Goal: Task Accomplishment & Management: Complete application form

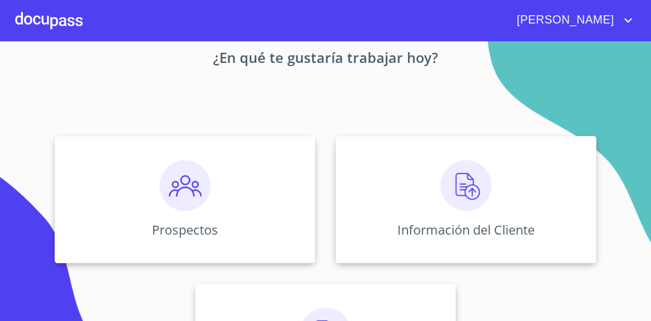
scroll to position [72, 0]
click at [241, 184] on div "Prospectos" at bounding box center [185, 198] width 261 height 127
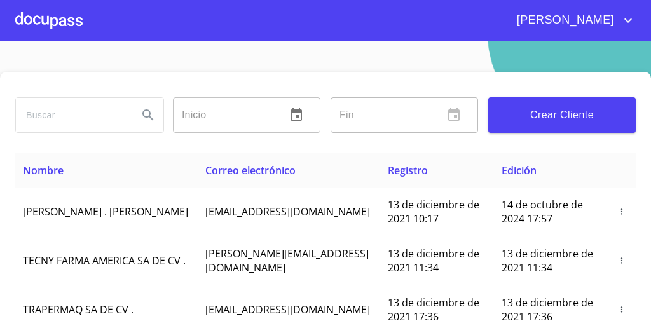
click at [580, 106] on span "Crear Cliente" at bounding box center [562, 115] width 127 height 18
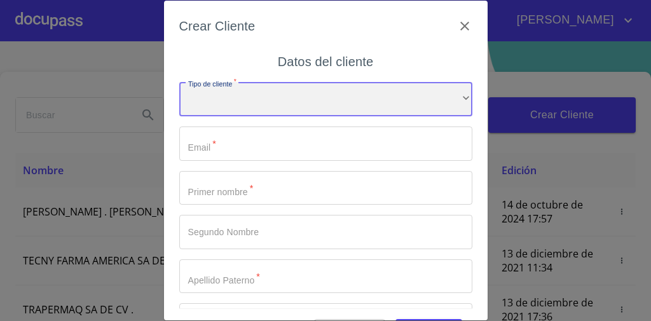
click at [329, 98] on div "​" at bounding box center [325, 99] width 293 height 34
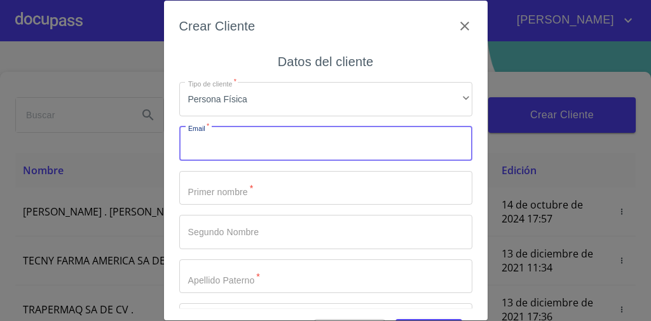
click at [295, 135] on input "Tipo de cliente   *" at bounding box center [325, 144] width 293 height 34
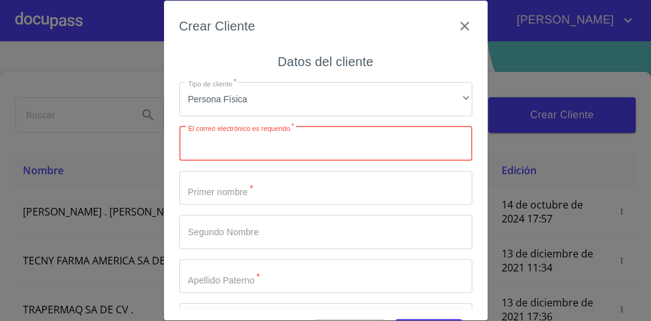
click at [260, 158] on input "Tipo de cliente   *" at bounding box center [325, 144] width 293 height 34
paste input "[EMAIL_ADDRESS][DOMAIN_NAME]"
click at [260, 158] on input "[EMAIL_ADDRESS][DOMAIN_NAME]" at bounding box center [303, 144] width 249 height 34
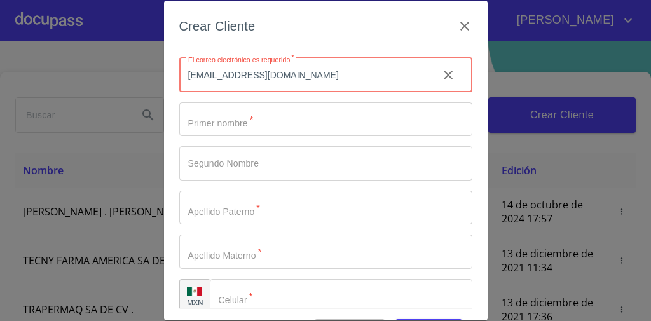
scroll to position [69, 0]
type input "[EMAIL_ADDRESS][DOMAIN_NAME]"
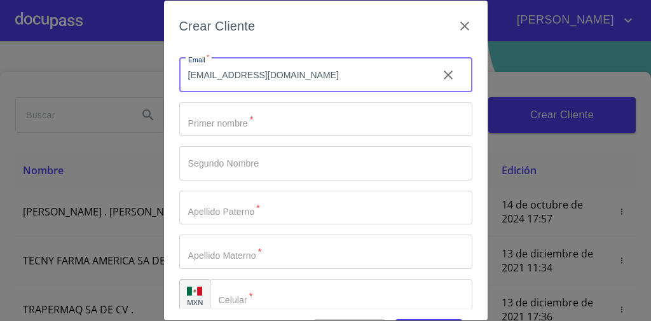
click at [237, 118] on input "Tipo de cliente   *" at bounding box center [325, 119] width 293 height 34
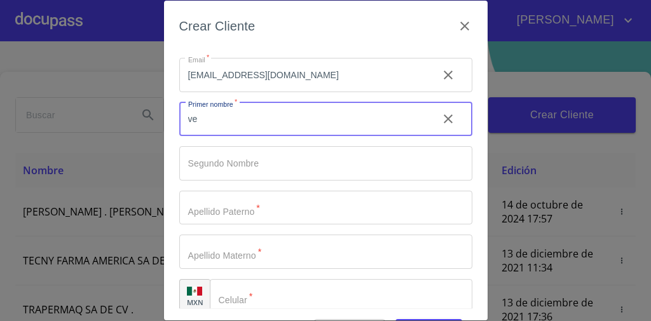
type input "v"
type input "[PERSON_NAME]"
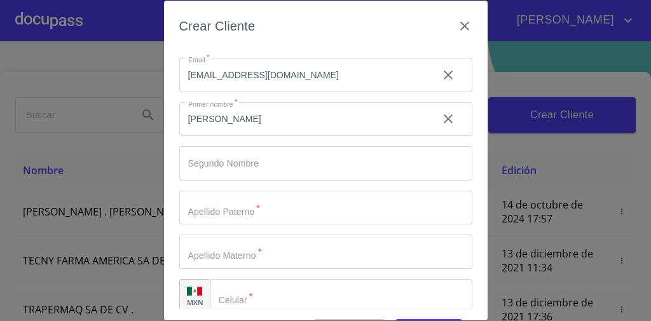
click at [608, 206] on div "Crear Cliente Datos del cliente Tipo de cliente   * Persona Física ​ Email   * …" at bounding box center [325, 160] width 651 height 321
click at [298, 137] on input "Tipo de cliente   *" at bounding box center [303, 119] width 249 height 34
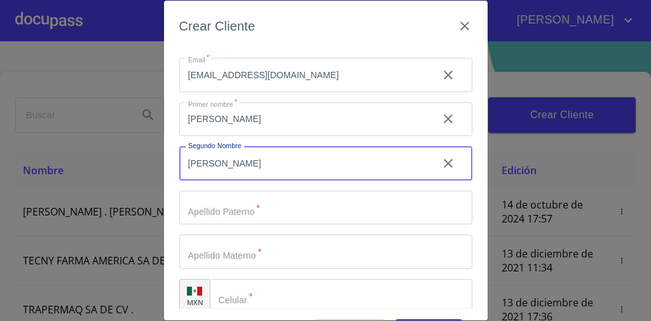
type input "[PERSON_NAME]"
click at [239, 137] on input "Tipo de cliente   *" at bounding box center [303, 119] width 249 height 34
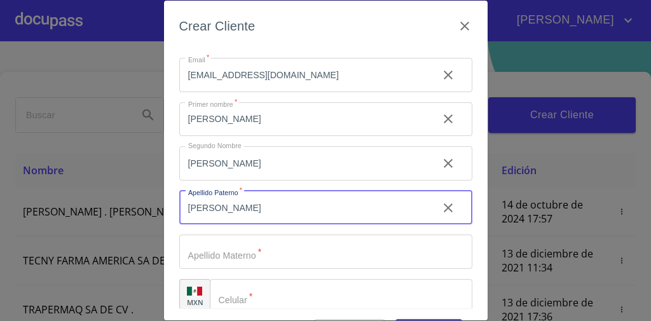
type input "[PERSON_NAME]"
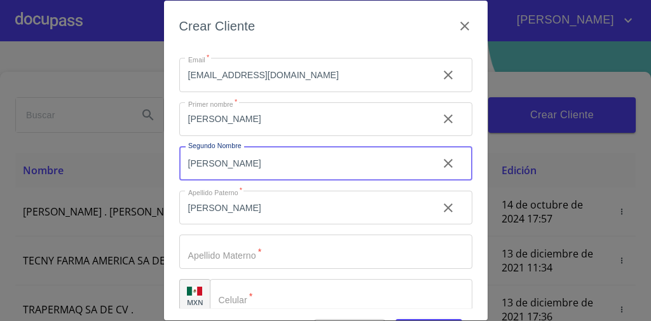
click at [242, 162] on input "[PERSON_NAME]" at bounding box center [303, 163] width 249 height 34
type input "E"
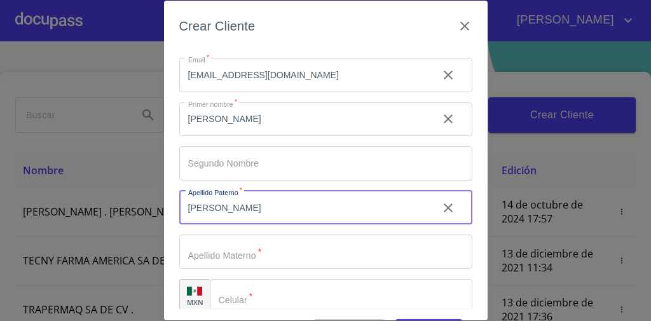
type input "[PERSON_NAME]"
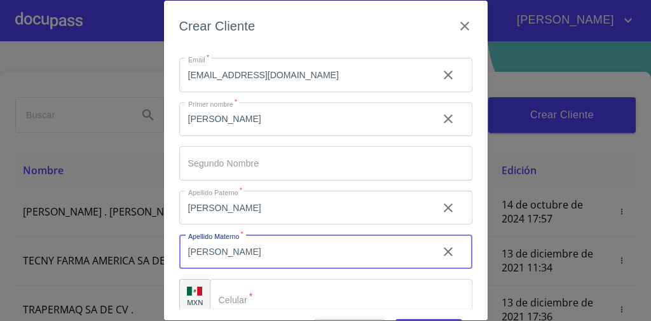
scroll to position [83, 0]
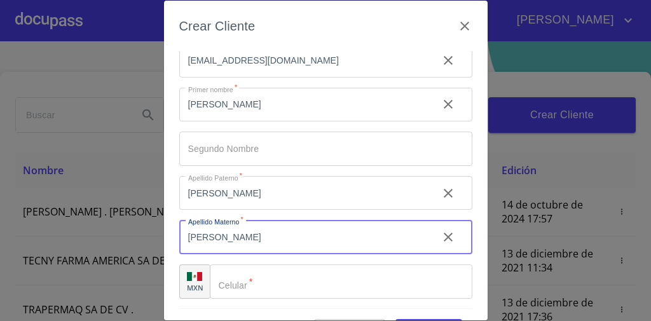
type input "[PERSON_NAME]"
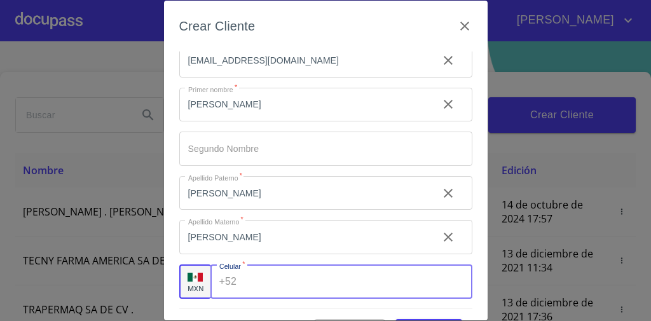
click at [259, 286] on input "Tipo de cliente   *" at bounding box center [357, 282] width 230 height 34
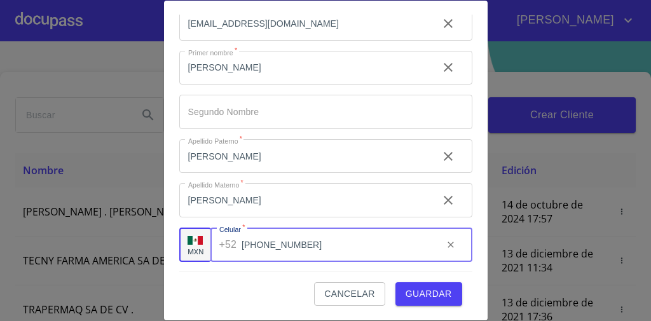
scroll to position [36, 0]
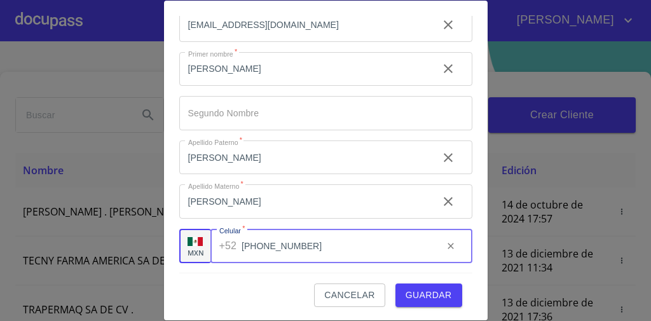
type input "[PHONE_NUMBER]"
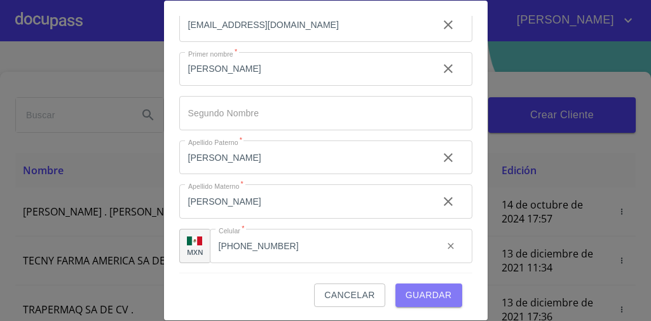
click at [436, 289] on span "Guardar" at bounding box center [429, 295] width 46 height 16
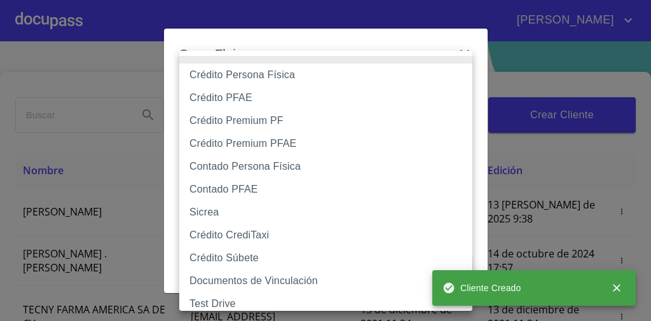
click at [287, 93] on body "[PERSON_NAME] ​ Fin ​ Crear Cliente Nombre Correo electrónico Registro Edición …" at bounding box center [325, 160] width 651 height 321
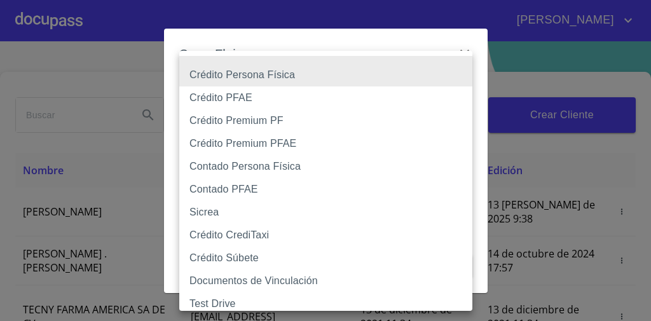
type input "61b033e49b8c202ad5bb7912"
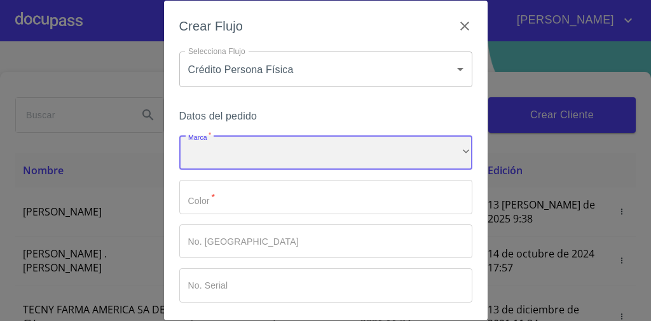
click at [238, 155] on div "​" at bounding box center [325, 152] width 293 height 34
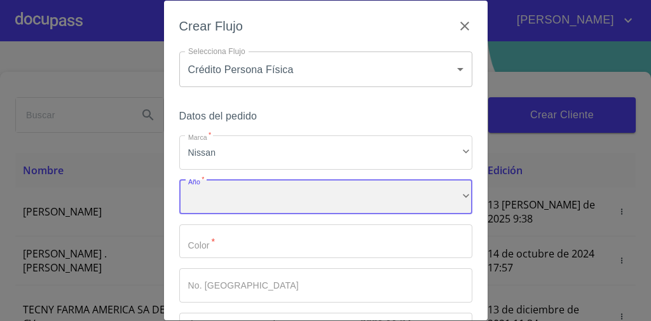
click at [202, 213] on div "​" at bounding box center [325, 197] width 293 height 34
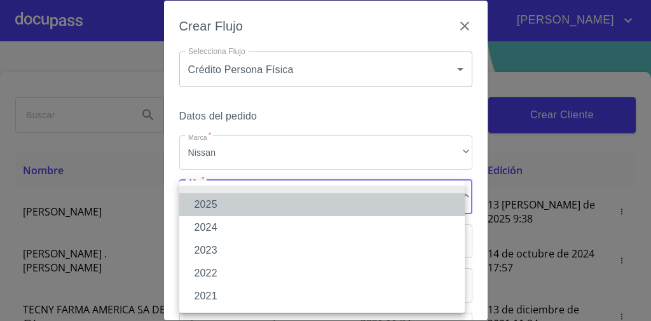
click at [215, 204] on li "2025" at bounding box center [322, 204] width 286 height 23
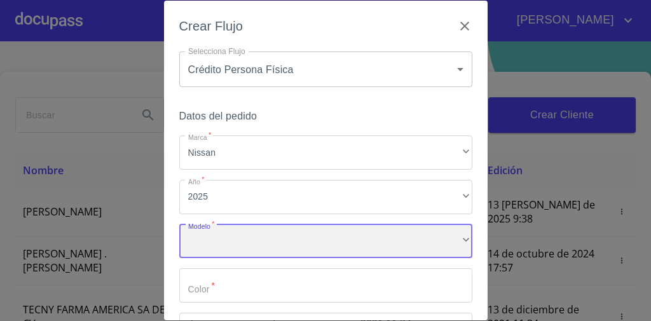
click at [212, 248] on div "​" at bounding box center [325, 242] width 293 height 34
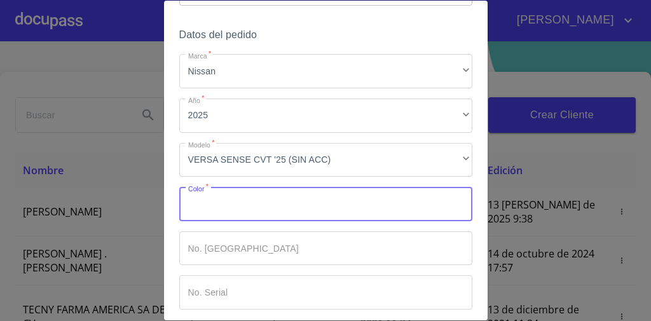
click at [249, 210] on input "Marca   *" at bounding box center [325, 204] width 293 height 34
type input "B"
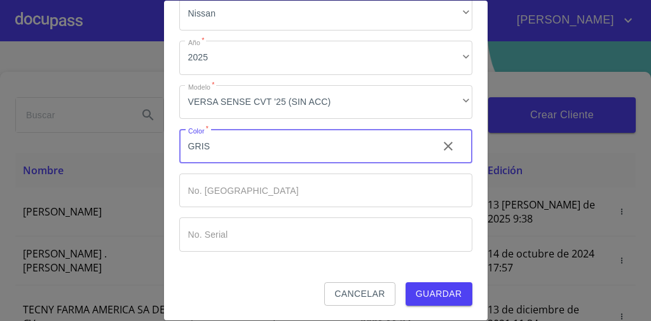
type input "GRIS"
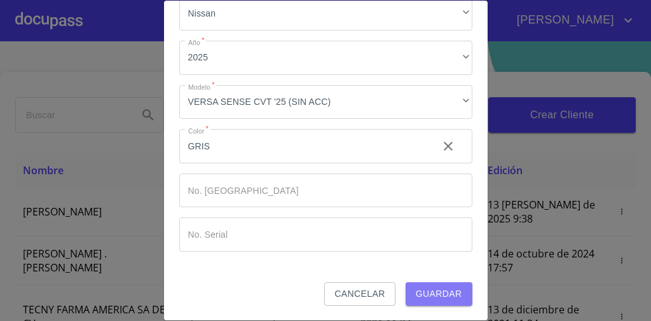
click at [445, 293] on span "Guardar" at bounding box center [439, 294] width 46 height 16
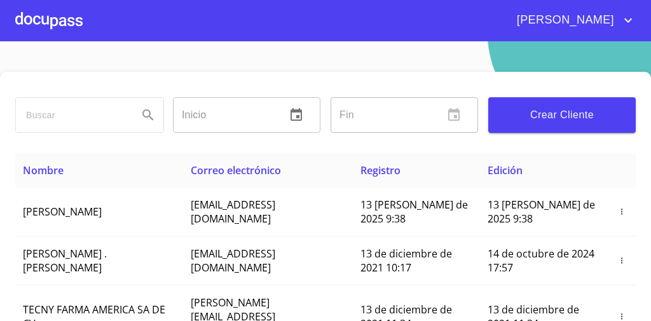
click at [576, 143] on div "Inicio ​ Fin ​ Crear Cliente" at bounding box center [325, 112] width 621 height 81
click at [587, 158] on th "Edición" at bounding box center [544, 170] width 128 height 34
click at [54, 15] on div at bounding box center [48, 20] width 67 height 41
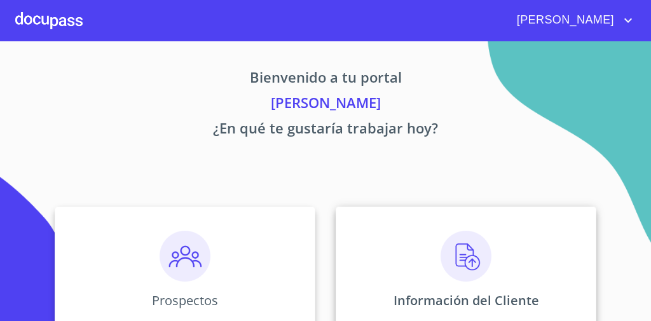
click at [444, 254] on img at bounding box center [466, 256] width 51 height 51
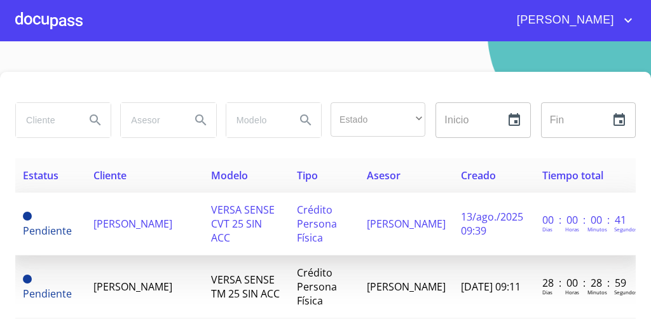
click at [252, 219] on td "VERSA SENSE CVT 25 SIN ACC" at bounding box center [247, 224] width 86 height 63
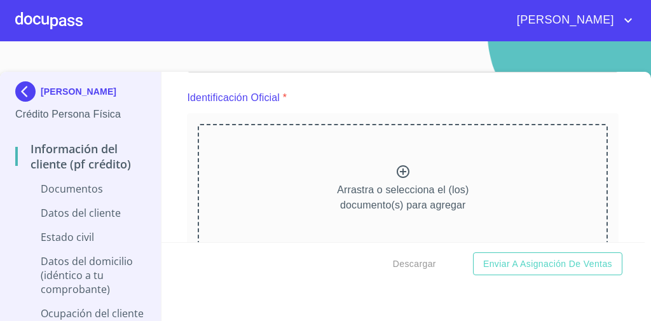
scroll to position [184, 0]
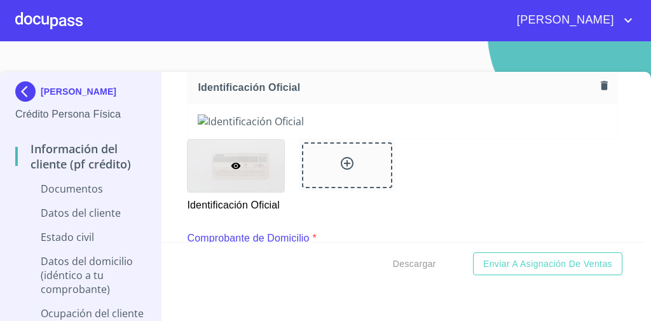
click at [188, 116] on div at bounding box center [403, 121] width 431 height 34
click at [601, 84] on icon "button" at bounding box center [604, 85] width 7 height 9
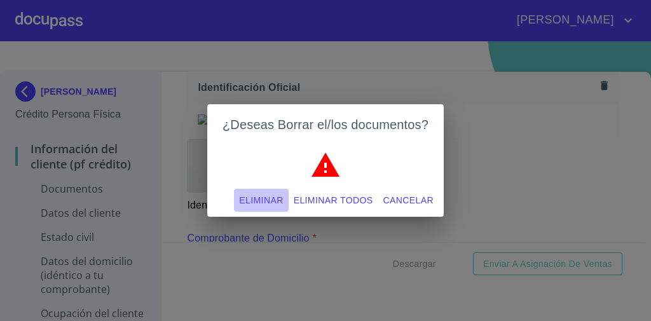
click at [273, 200] on span "Eliminar" at bounding box center [261, 201] width 44 height 16
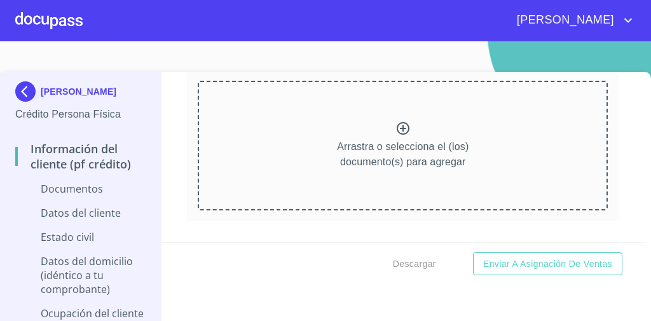
scroll to position [0, 0]
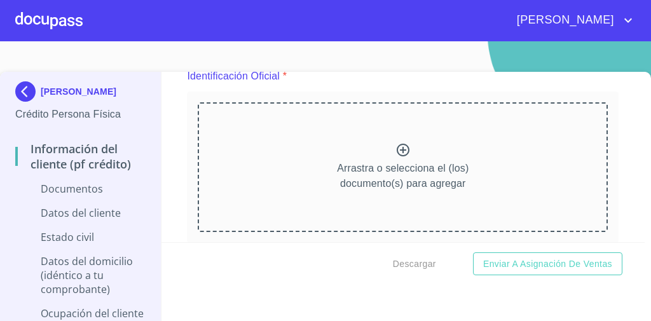
scroll to position [163, 0]
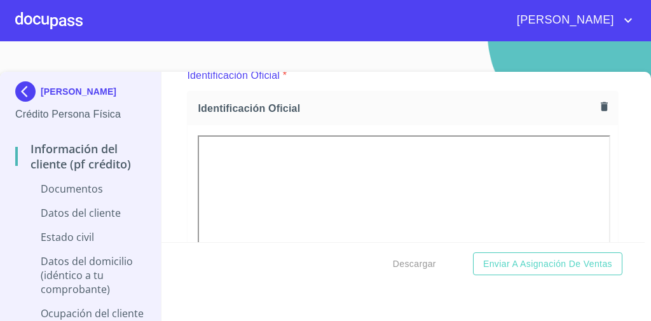
click at [359, 92] on div "Identificación Oficial" at bounding box center [403, 109] width 431 height 34
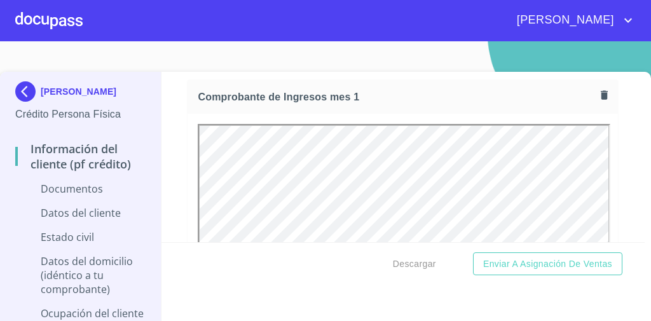
scroll to position [0, 0]
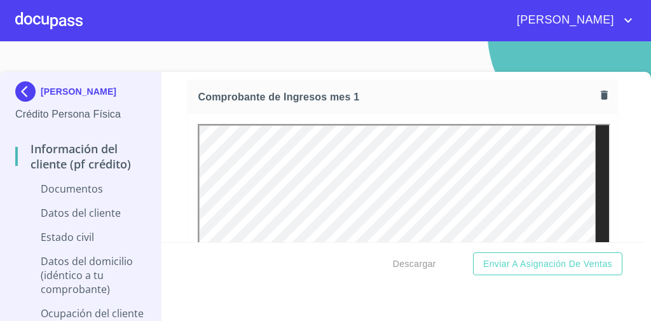
click at [193, 74] on div "Comprobante de Ingresos mes 1 *" at bounding box center [403, 64] width 432 height 31
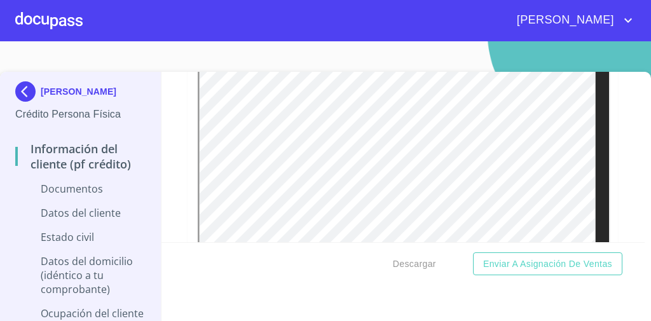
scroll to position [24, 0]
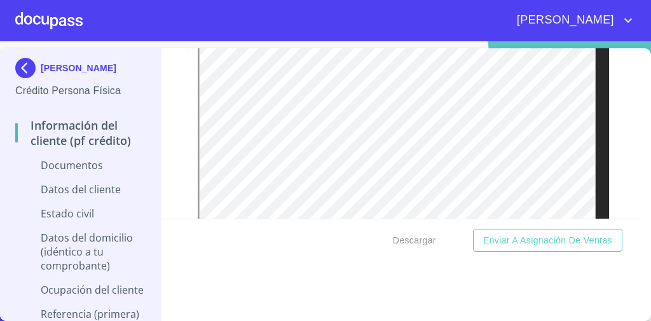
click at [605, 161] on div "Información del cliente (PF crédito) Documentos Documento de identificación   *…" at bounding box center [404, 133] width 484 height 170
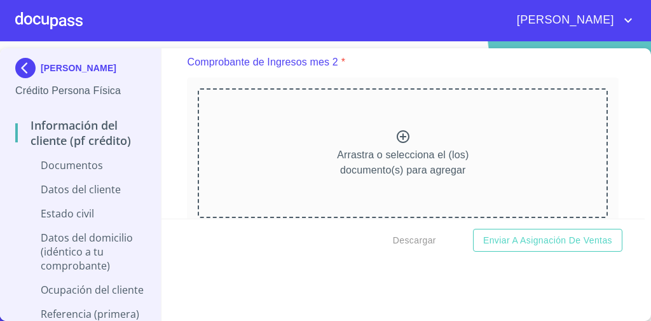
scroll to position [1434, 0]
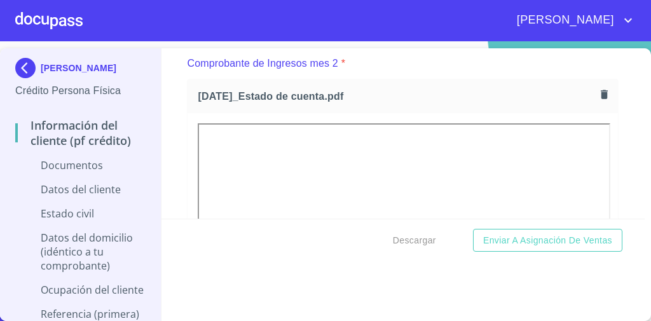
click at [354, 79] on div "[DATE]_Estado de cuenta.pdf" at bounding box center [403, 279] width 432 height 401
click at [608, 131] on div "Información del cliente (PF crédito) Documentos Documento de identificación   *…" at bounding box center [404, 133] width 484 height 170
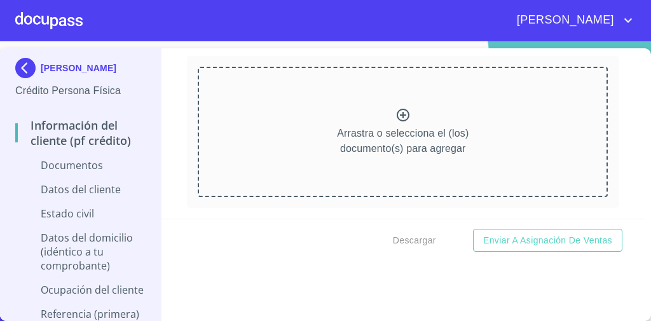
scroll to position [1984, 0]
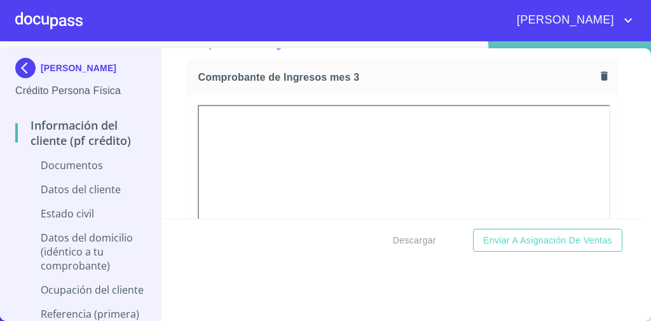
click at [176, 78] on div "Información del cliente (PF crédito) Documentos Documento de identificación   *…" at bounding box center [404, 133] width 484 height 170
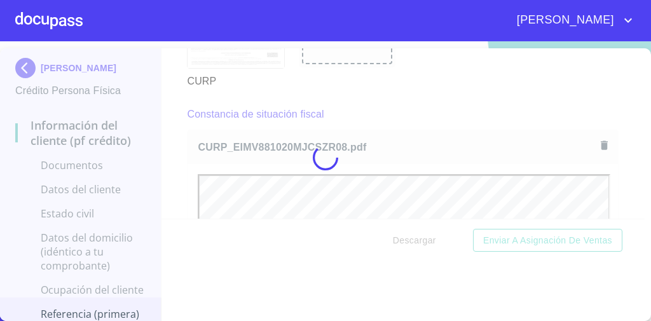
scroll to position [0, 0]
click at [382, 81] on div at bounding box center [325, 158] width 651 height 280
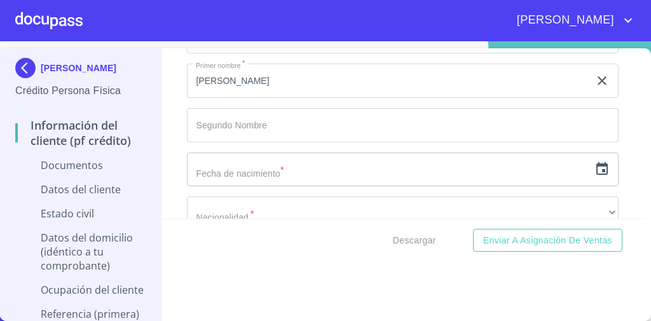
scroll to position [3666, 0]
click at [595, 161] on icon "button" at bounding box center [602, 168] width 15 height 15
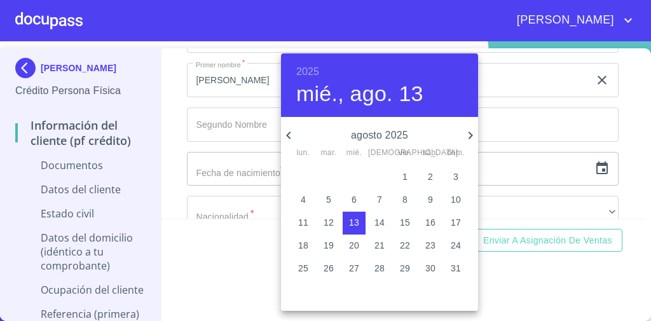
click at [300, 70] on h6 "2025" at bounding box center [307, 72] width 23 height 18
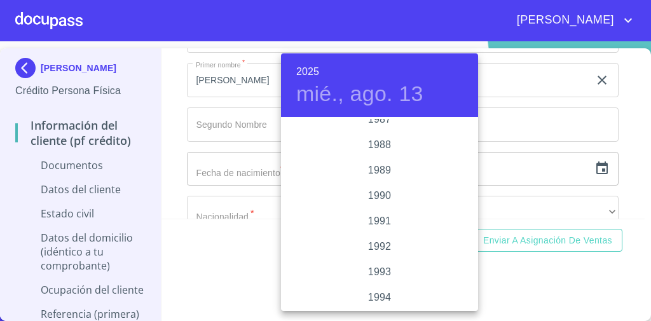
scroll to position [1589, 0]
click at [380, 142] on div "1988" at bounding box center [379, 145] width 197 height 25
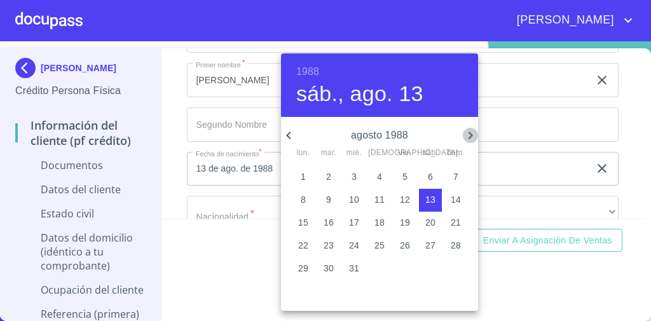
click at [469, 131] on icon "button" at bounding box center [470, 135] width 15 height 15
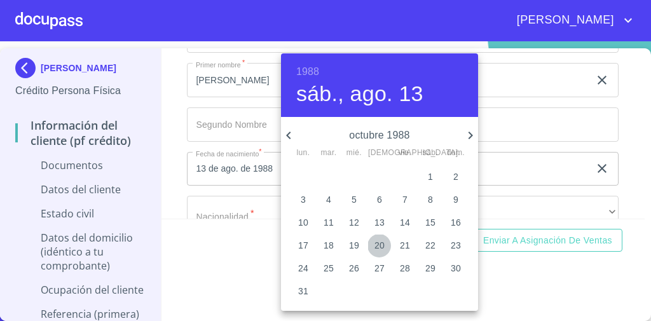
click at [380, 249] on p "20" at bounding box center [380, 245] width 10 height 13
type input "20 de oct. de 1988"
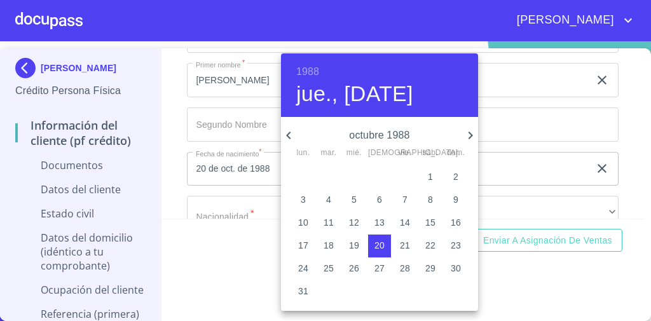
click at [540, 268] on div at bounding box center [325, 160] width 651 height 321
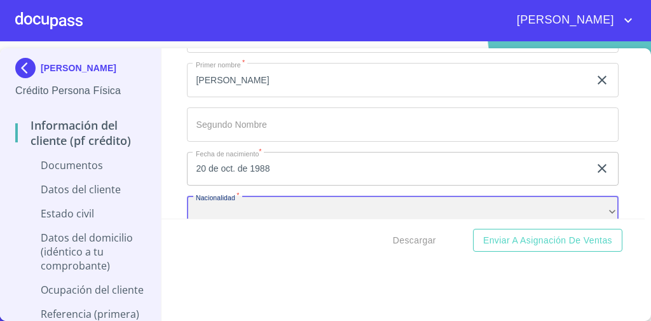
click at [474, 207] on div "​" at bounding box center [403, 213] width 432 height 34
click at [364, 202] on div "​" at bounding box center [403, 213] width 432 height 34
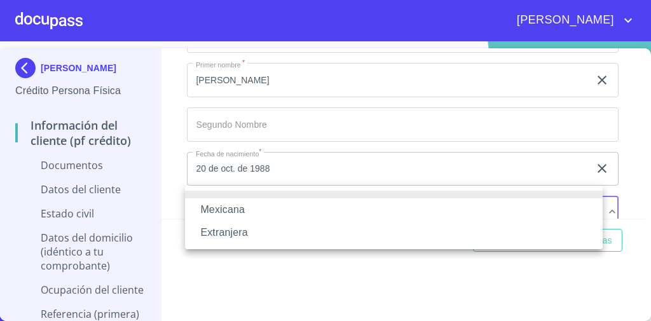
click at [315, 207] on li "Mexicana" at bounding box center [394, 209] width 418 height 23
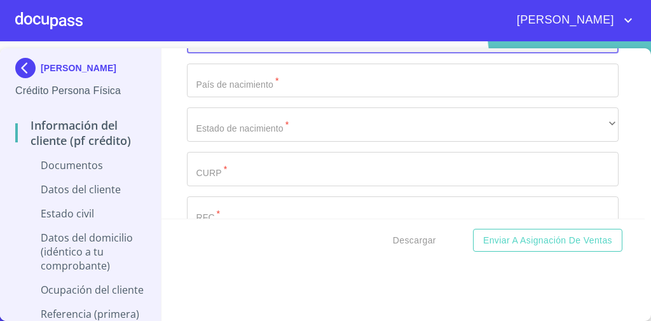
scroll to position [3843, 0]
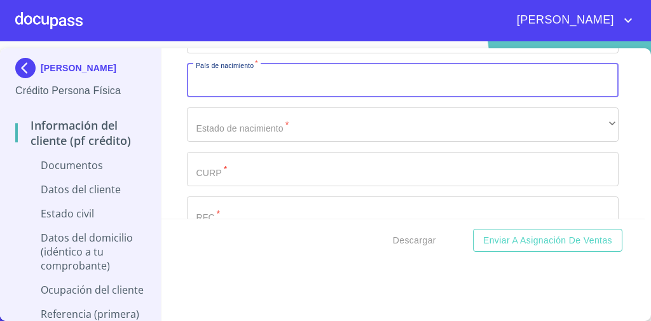
click at [301, 68] on input "Documento de identificación   *" at bounding box center [403, 81] width 432 height 34
type input "m"
type input "[GEOGRAPHIC_DATA]"
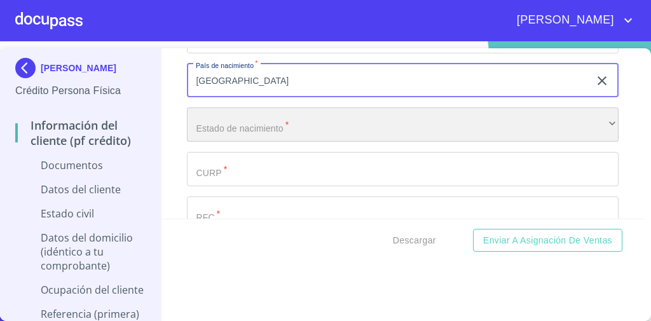
click at [200, 117] on div "​" at bounding box center [403, 124] width 432 height 34
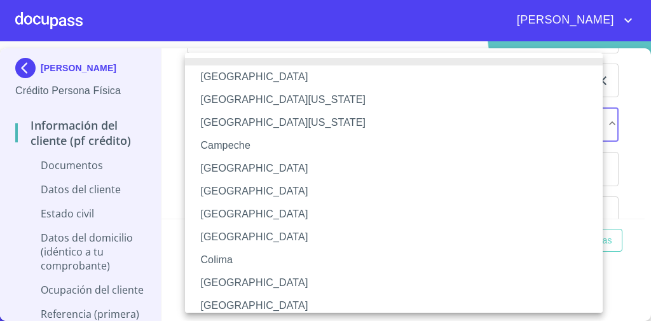
scroll to position [214, 0]
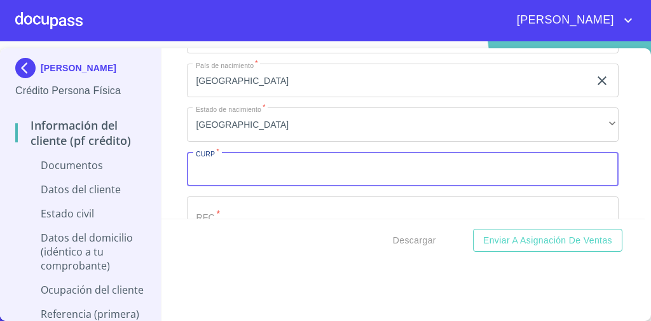
click at [232, 164] on input "Documento de identificación   *" at bounding box center [403, 169] width 432 height 34
paste input "EIMV881020MJCSZR08"
type input "EIMV881020MJCSZR08"
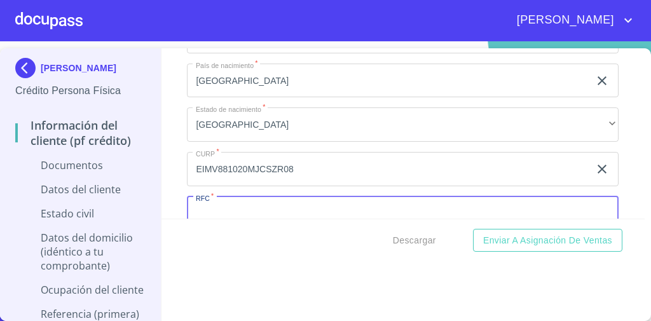
click at [245, 197] on input "Documento de identificación   *" at bounding box center [403, 214] width 432 height 34
paste input "ÅÉÔÅØØÑÐÒÐÅÅÒ"
type input "Å"
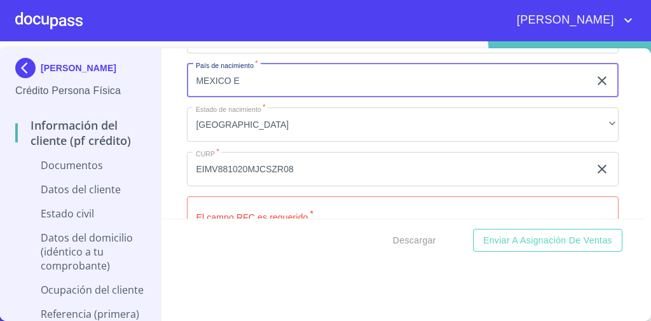
type input "[GEOGRAPHIC_DATA]"
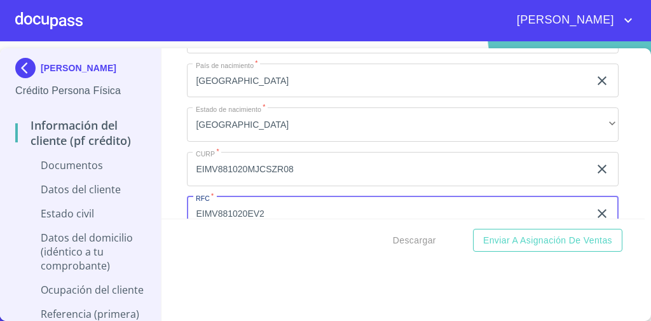
scroll to position [3927, 0]
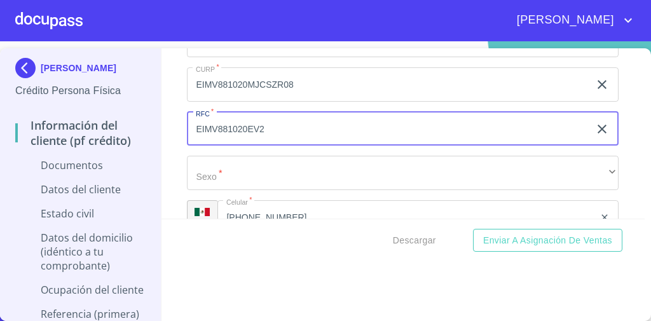
type input "EIMV881020EV2"
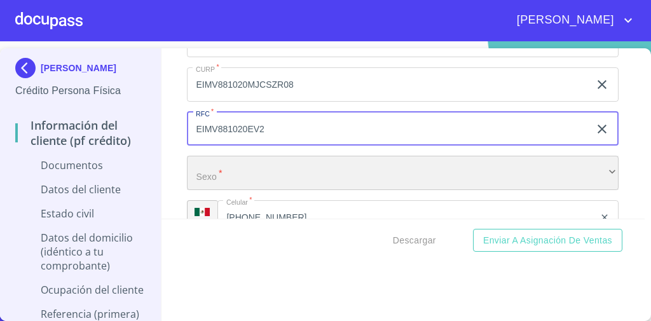
click at [312, 162] on div "​" at bounding box center [403, 173] width 432 height 34
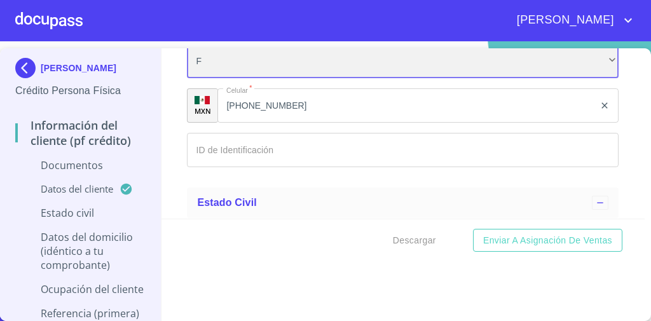
scroll to position [4077, 0]
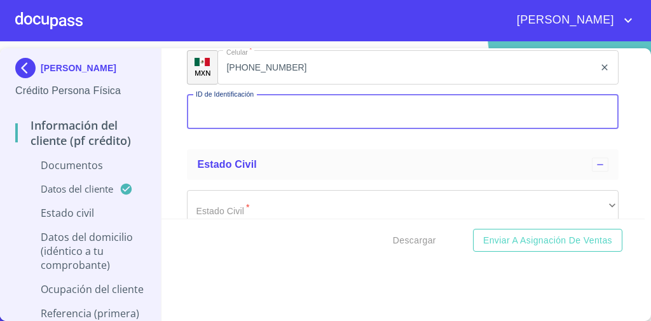
click at [281, 95] on input "Documento de identificación   *" at bounding box center [403, 112] width 432 height 34
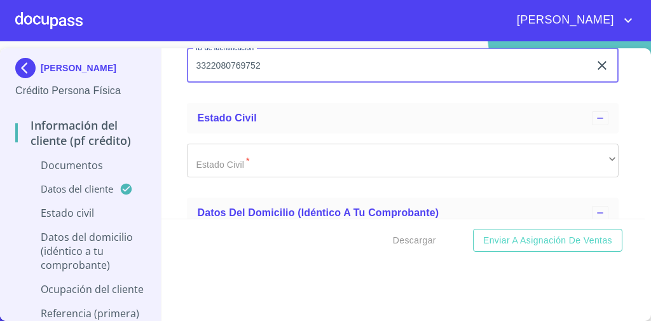
type input "3322080769752"
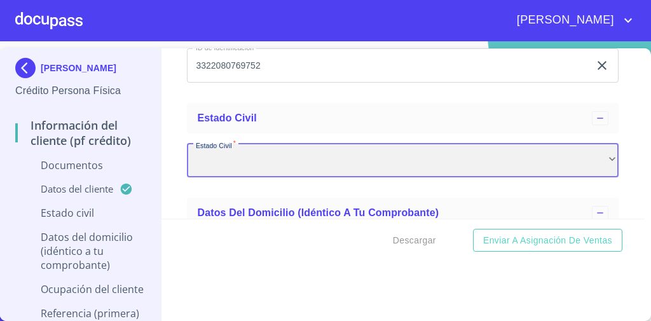
click at [384, 146] on div "​" at bounding box center [403, 161] width 432 height 34
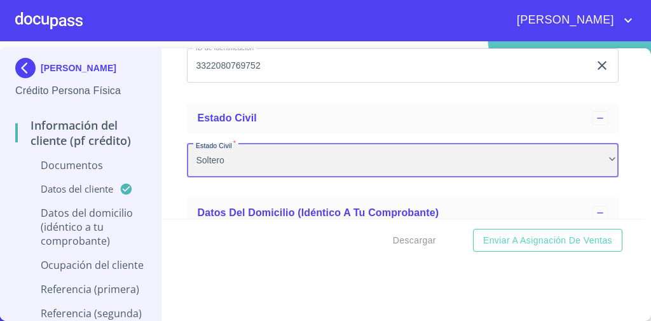
click at [384, 146] on div "Soltero" at bounding box center [403, 161] width 432 height 34
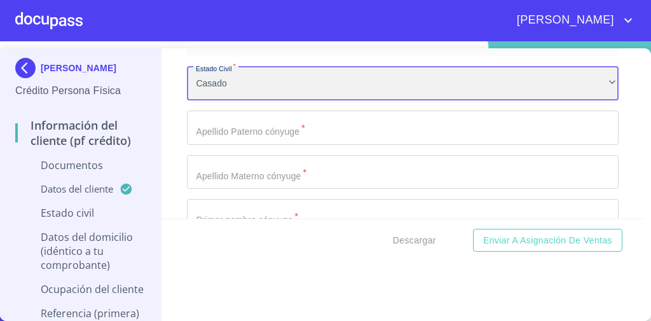
scroll to position [4202, 0]
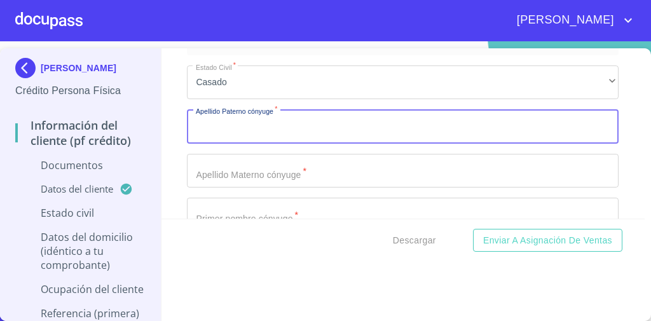
click at [300, 120] on input "Documento de identificación   *" at bounding box center [403, 126] width 432 height 34
type input "[PERSON_NAME]"
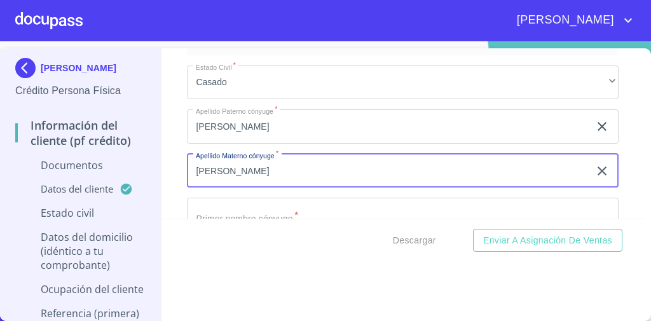
type input "[PERSON_NAME]"
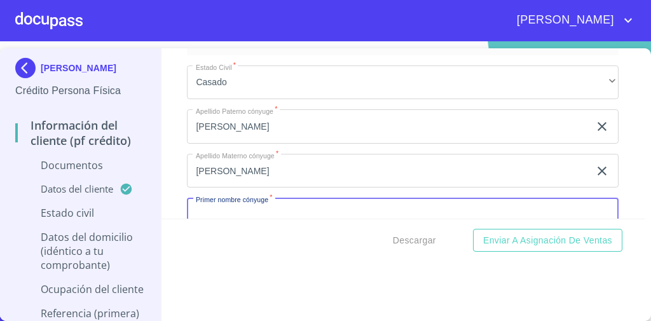
scroll to position [4204, 0]
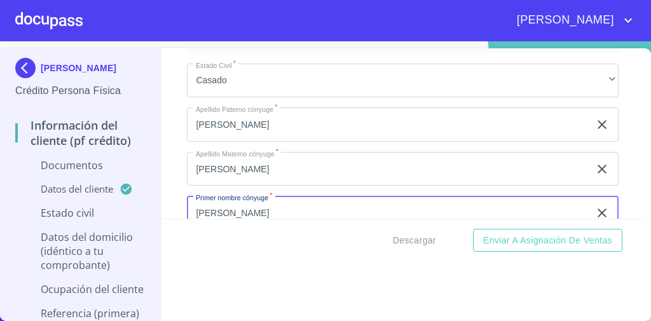
type input "[PERSON_NAME]"
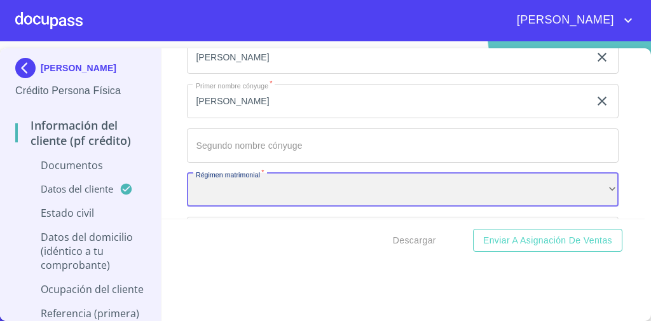
click at [270, 181] on div "​" at bounding box center [403, 190] width 432 height 34
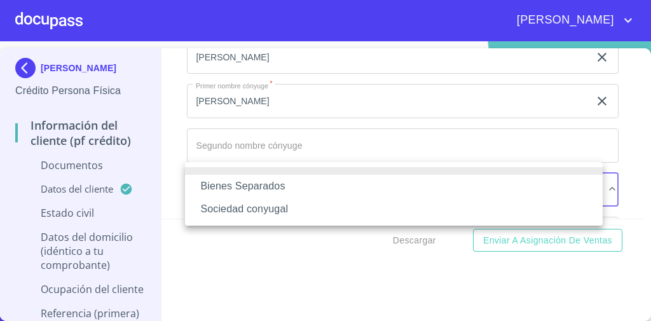
click at [253, 190] on li "Bienes Separados" at bounding box center [394, 186] width 418 height 23
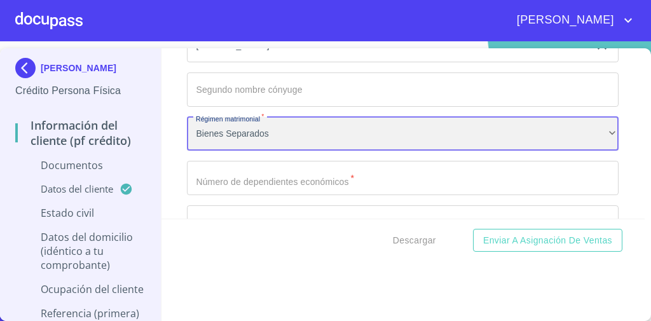
scroll to position [4372, 0]
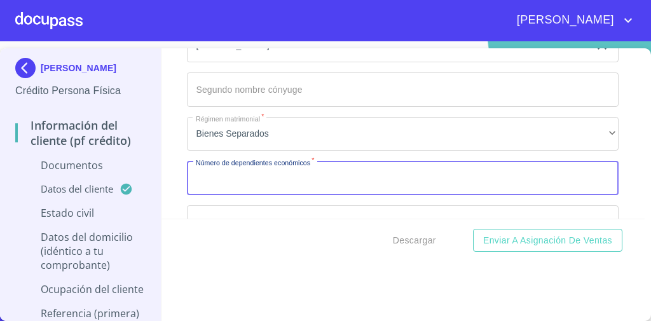
click at [263, 169] on input "Documento de identificación   *" at bounding box center [403, 178] width 432 height 34
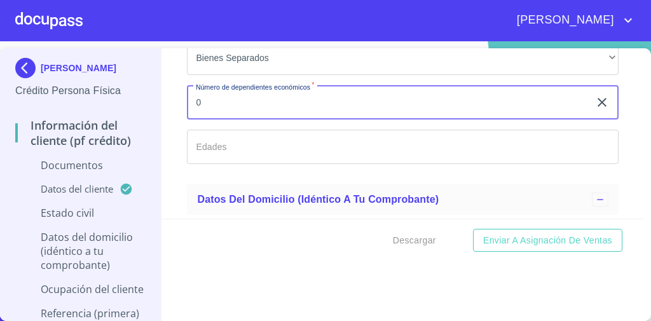
type input "0"
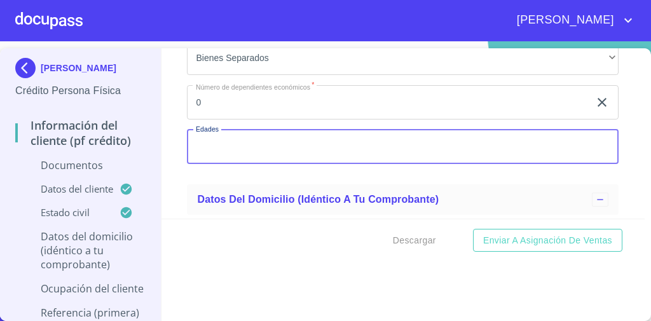
click at [232, 134] on input "Documento de identificación   *" at bounding box center [403, 147] width 432 height 34
type input "0"
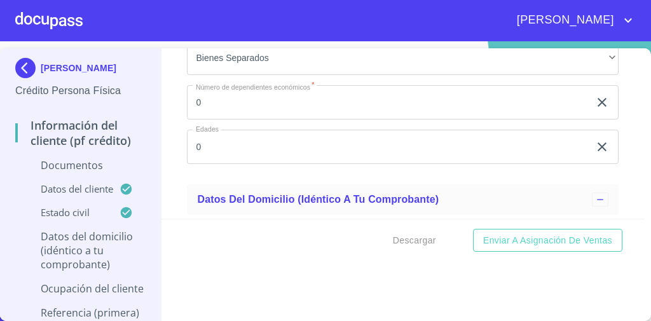
click at [181, 123] on div "Información del cliente (PF crédito) Documentos Documento de identificación   *…" at bounding box center [404, 133] width 484 height 170
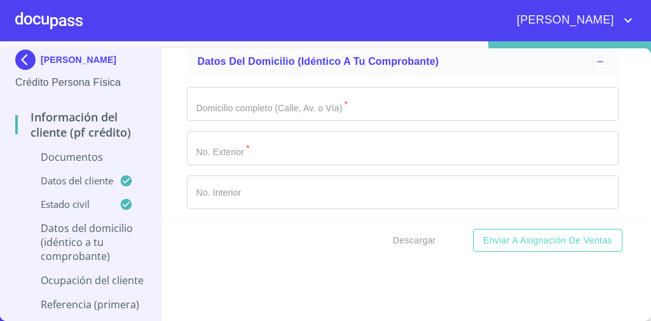
scroll to position [4589, 0]
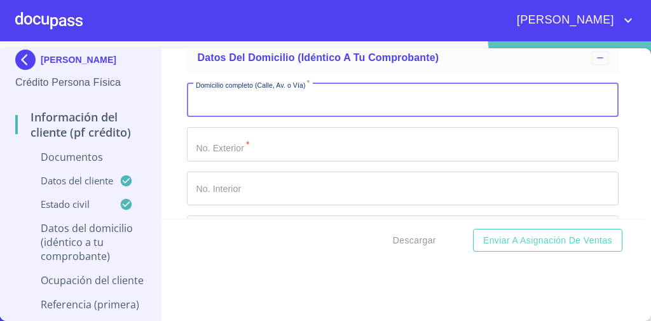
paste input "CALLE CEIBA 40 A"
type input "CALLE CEIBA"
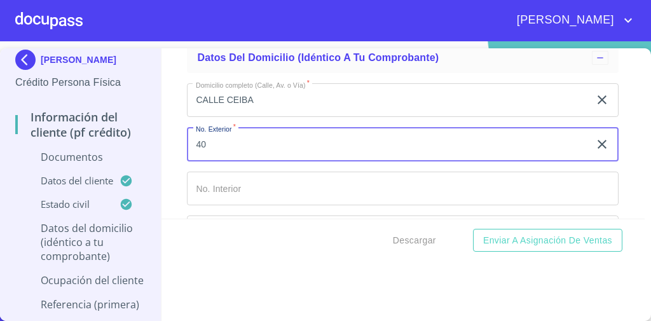
type input "40"
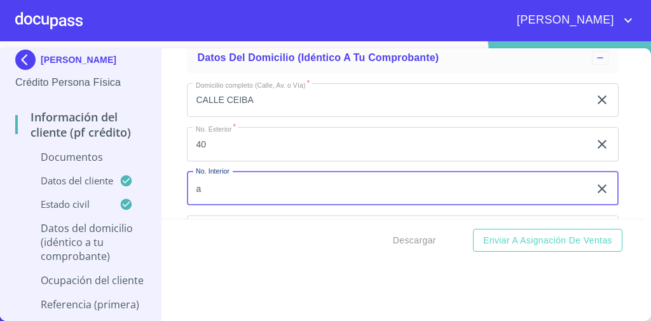
type input "a"
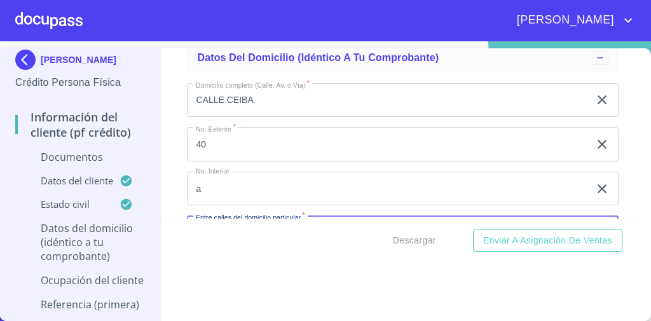
scroll to position [4608, 0]
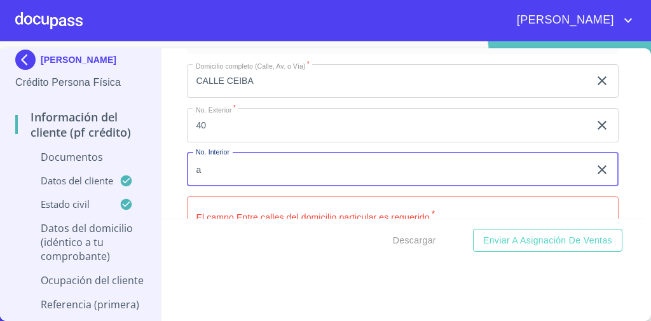
click at [212, 154] on input "a" at bounding box center [388, 170] width 403 height 34
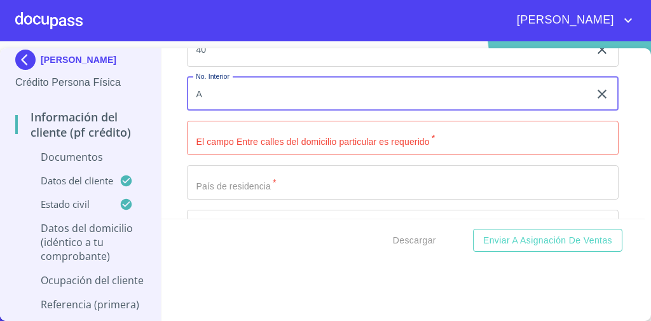
scroll to position [4691, 0]
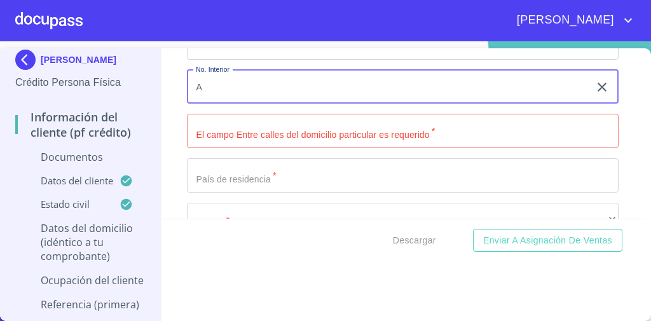
type input "A"
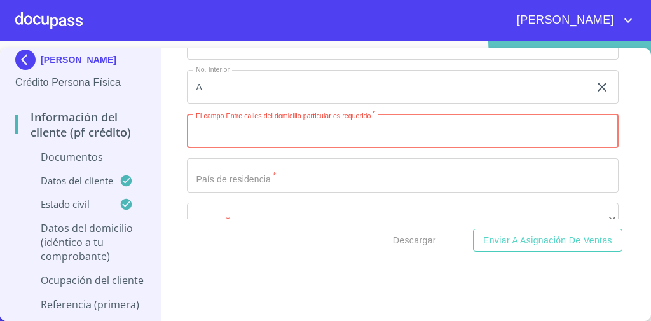
click at [224, 126] on input "Documento de identificación   *" at bounding box center [403, 131] width 432 height 34
type input "l"
type input "LOS ABEDULES"
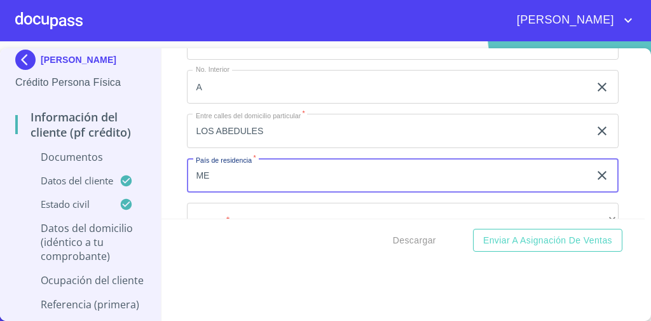
type input "[GEOGRAPHIC_DATA]"
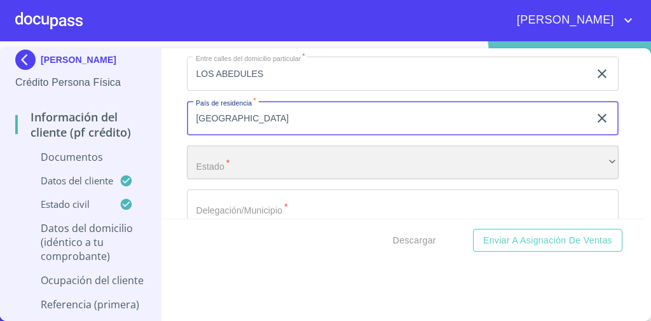
click at [259, 157] on div "​" at bounding box center [403, 163] width 432 height 34
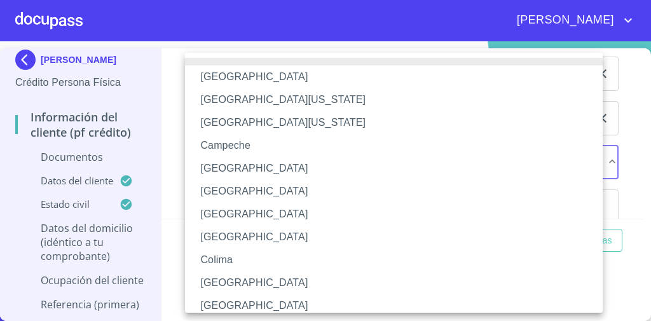
scroll to position [214, 0]
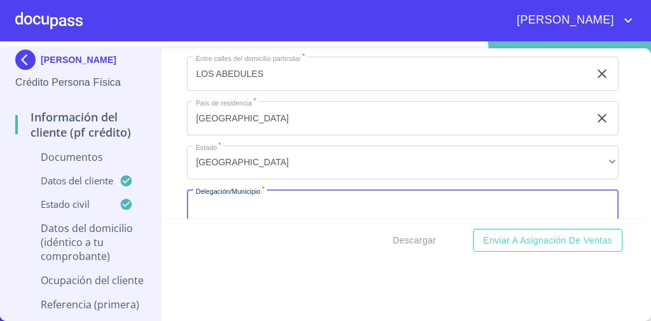
click at [239, 198] on input "Documento de identificación   *" at bounding box center [403, 207] width 432 height 34
type input "San [PERSON_NAME] Tlaquepaque"
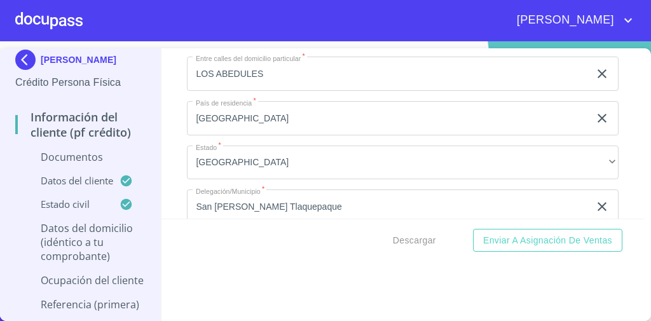
click at [176, 137] on div "Información del cliente (PF crédito) Documentos Documento de identificación   *…" at bounding box center [404, 133] width 484 height 170
click at [167, 161] on div "Información del cliente (PF crédito) Documentos Documento de identificación   *…" at bounding box center [404, 133] width 484 height 170
click at [172, 163] on div "Información del cliente (PF crédito) Documentos Documento de identificación   *…" at bounding box center [404, 133] width 484 height 170
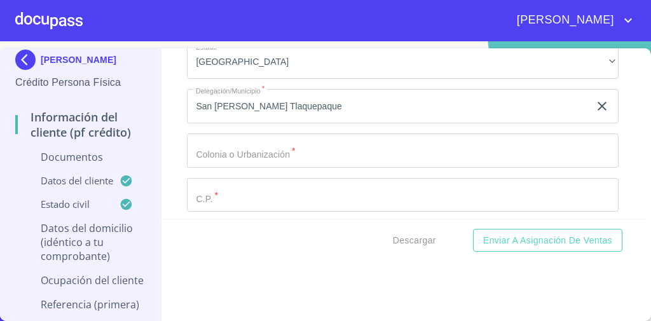
scroll to position [4849, 0]
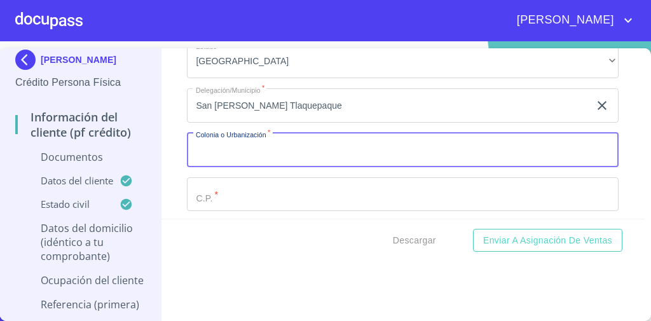
click at [355, 148] on input "Documento de identificación   *" at bounding box center [403, 150] width 432 height 34
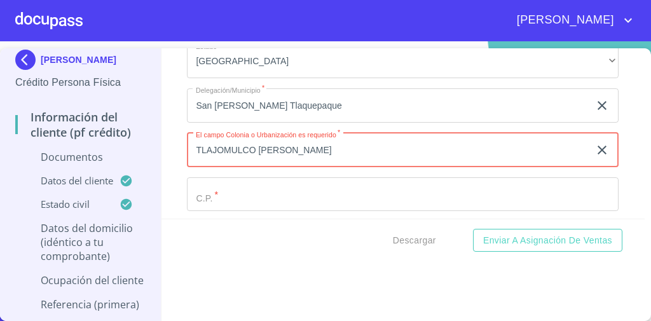
type input "TLAJOMULCO [PERSON_NAME]"
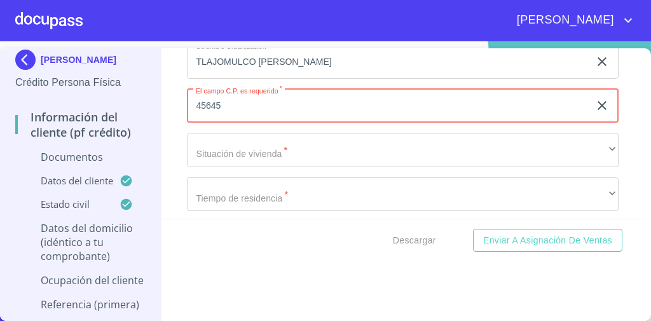
scroll to position [4937, 0]
type input "45645"
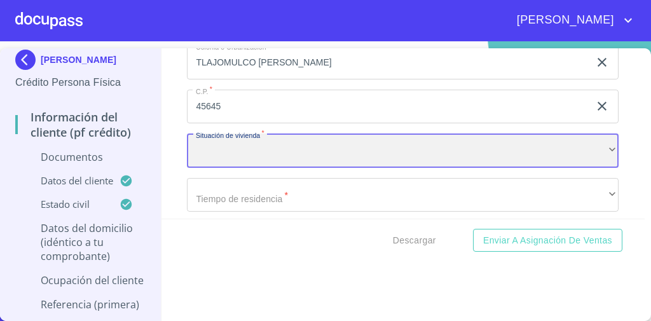
click at [315, 135] on div "​" at bounding box center [403, 151] width 432 height 34
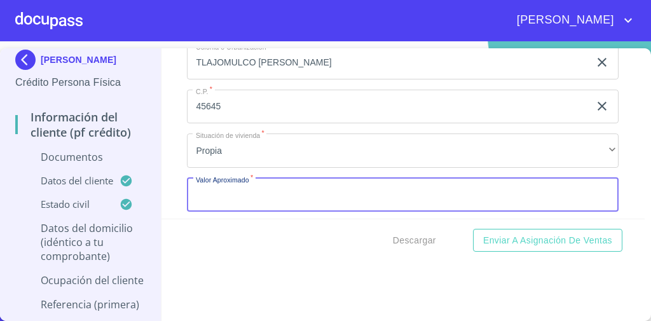
click at [273, 179] on input "Documento de identificación   *" at bounding box center [403, 195] width 432 height 34
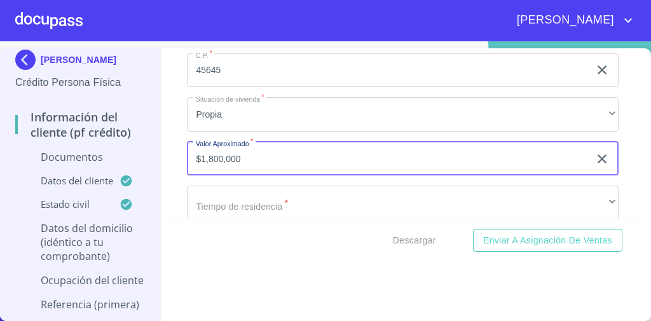
scroll to position [4975, 0]
type input "$1,800,000"
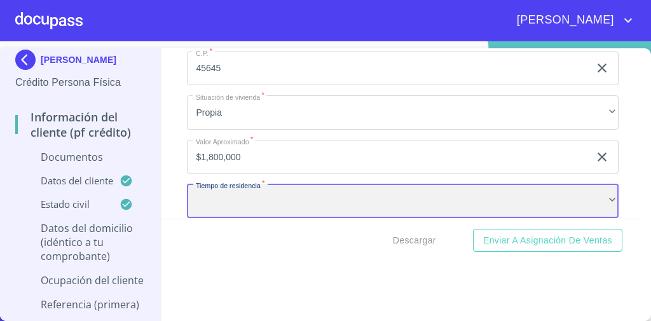
click at [273, 184] on div "​" at bounding box center [403, 201] width 432 height 34
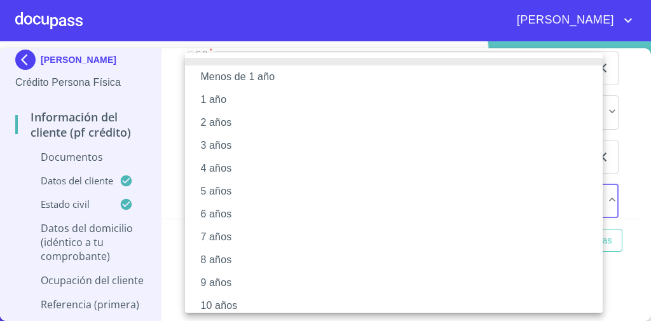
click at [234, 193] on li "5 años" at bounding box center [397, 191] width 425 height 23
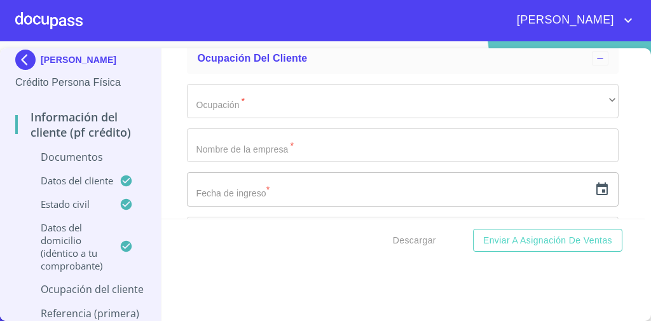
scroll to position [5173, 0]
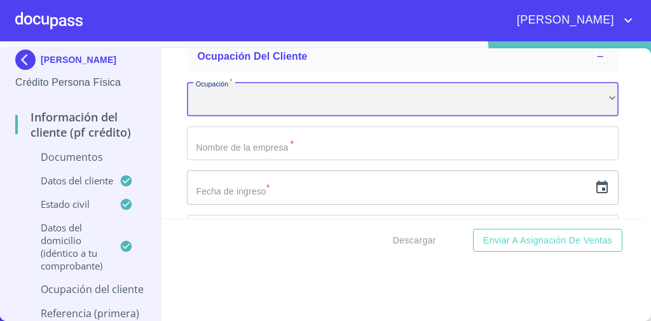
click at [319, 95] on div "​" at bounding box center [403, 99] width 432 height 34
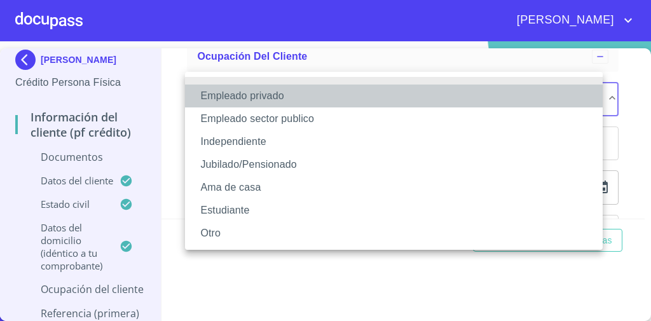
click at [285, 99] on li "Empleado privado" at bounding box center [394, 96] width 418 height 23
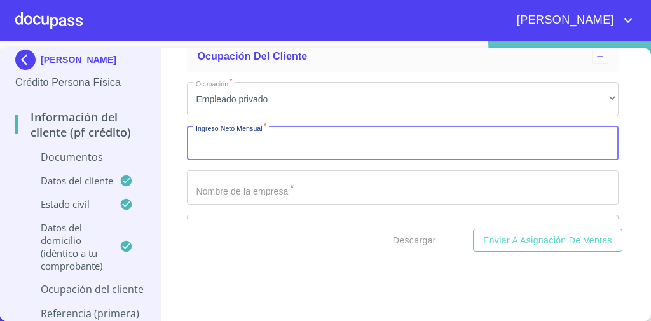
click at [263, 135] on input "Documento de identificación   *" at bounding box center [403, 144] width 432 height 34
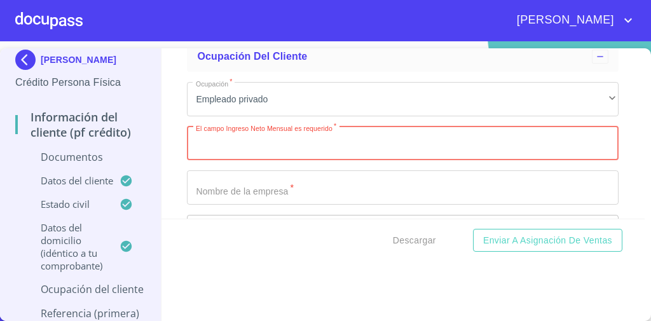
click at [255, 127] on input "Documento de identificación   *" at bounding box center [403, 144] width 432 height 34
paste input "text"
click at [228, 130] on input "Documento de identificación   *" at bounding box center [403, 144] width 432 height 34
paste input "text"
type input "25000"
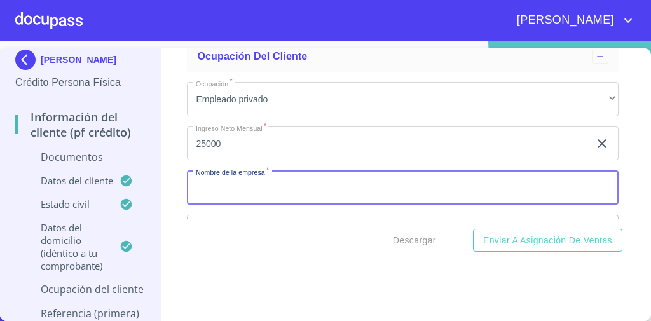
paste input "DSV Solutions"
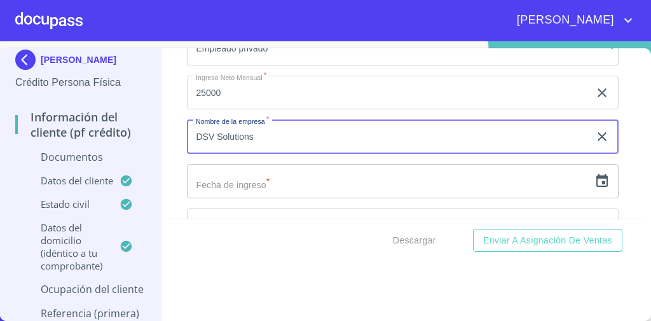
scroll to position [5240, 0]
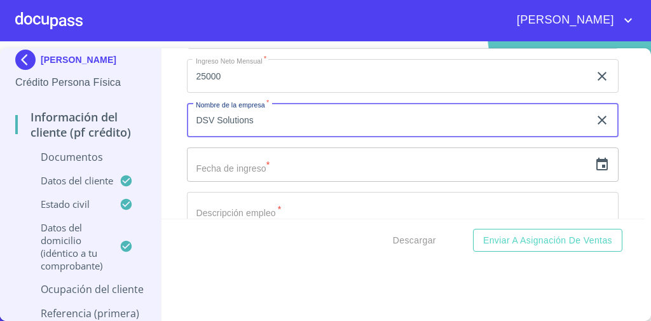
type input "DSV Solutions"
click at [595, 157] on icon "button" at bounding box center [602, 164] width 15 height 15
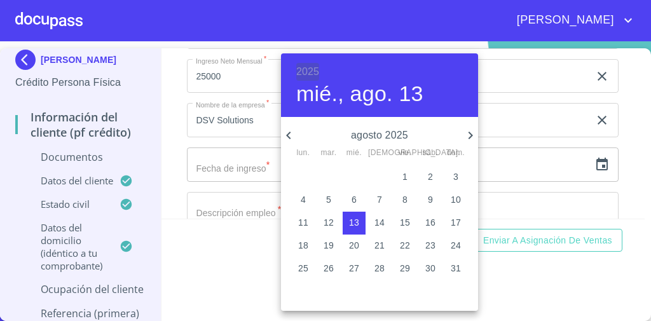
click at [306, 71] on h6 "2025" at bounding box center [307, 72] width 23 height 18
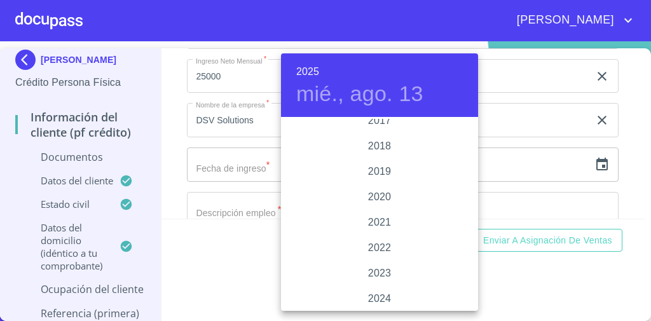
scroll to position [2321, 0]
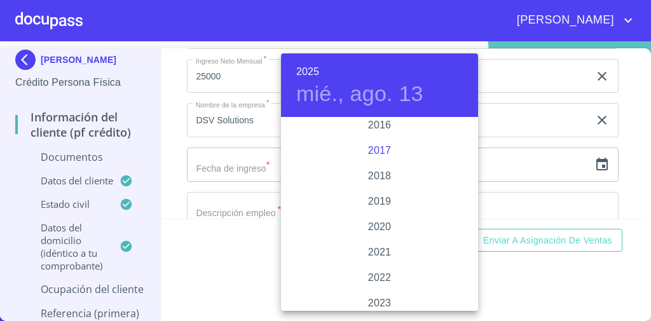
click at [378, 149] on div "2017" at bounding box center [379, 150] width 197 height 25
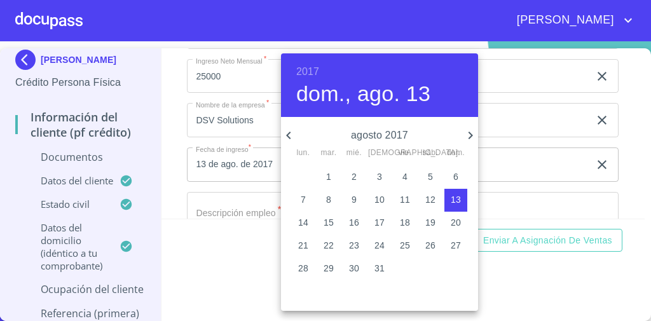
click at [334, 204] on span "8" at bounding box center [328, 199] width 23 height 13
type input "8 de ago. de 2017"
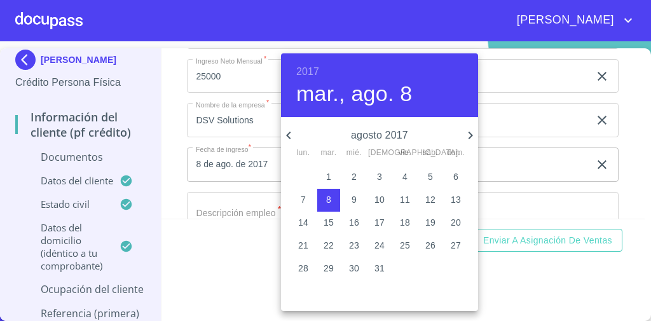
click at [525, 172] on div at bounding box center [325, 160] width 651 height 321
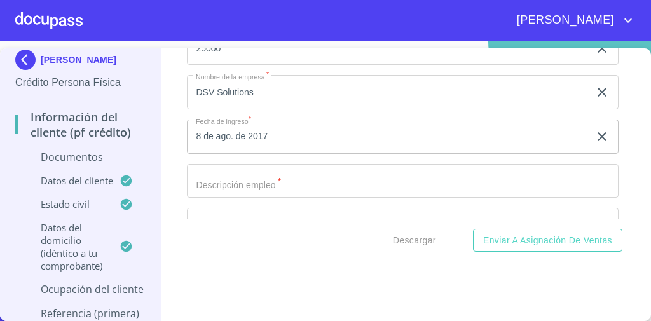
scroll to position [5269, 0]
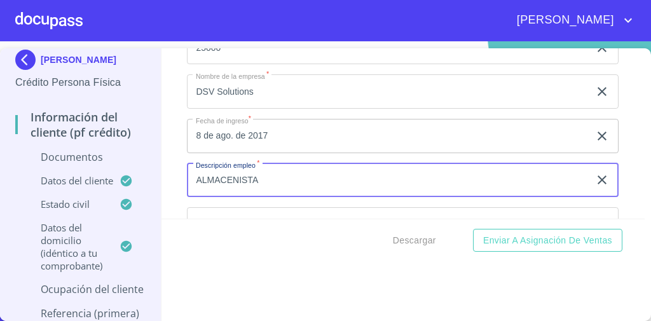
type input "ALMACENISTA"
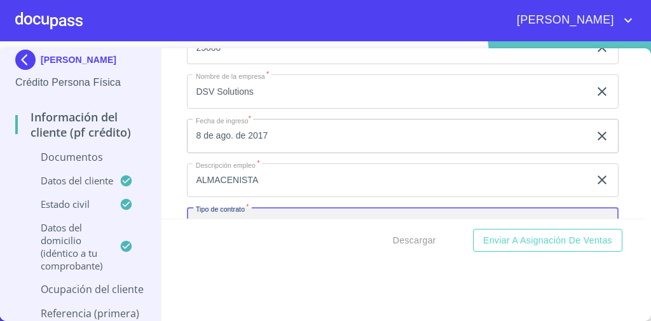
scroll to position [5279, 0]
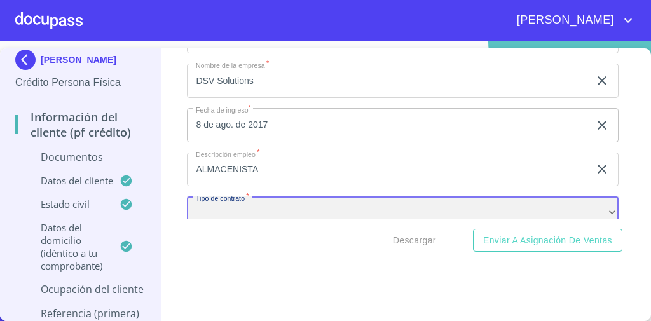
click at [287, 198] on div "​" at bounding box center [403, 214] width 432 height 34
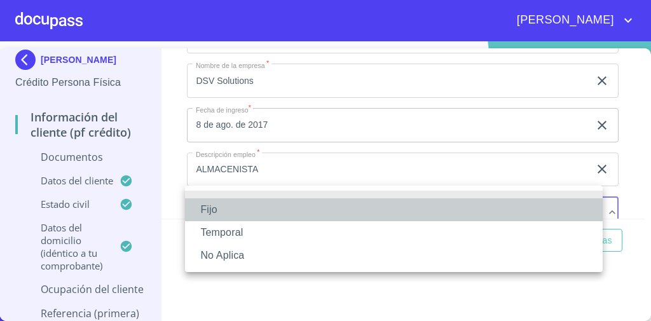
click at [254, 209] on li "Fijo" at bounding box center [394, 209] width 418 height 23
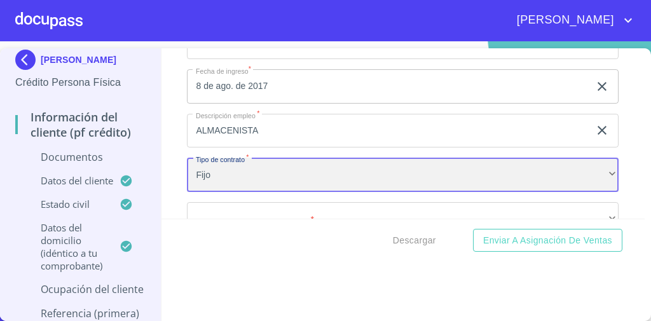
scroll to position [5361, 0]
click at [283, 168] on div "​" at bounding box center [403, 176] width 432 height 34
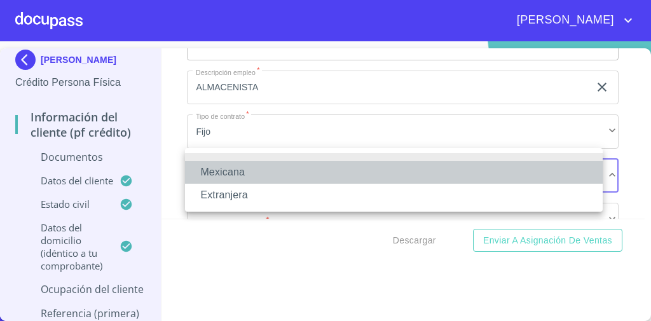
click at [283, 168] on li "Mexicana" at bounding box center [394, 172] width 418 height 23
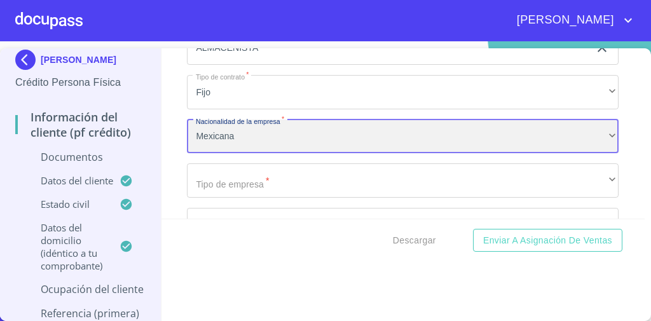
scroll to position [5402, 0]
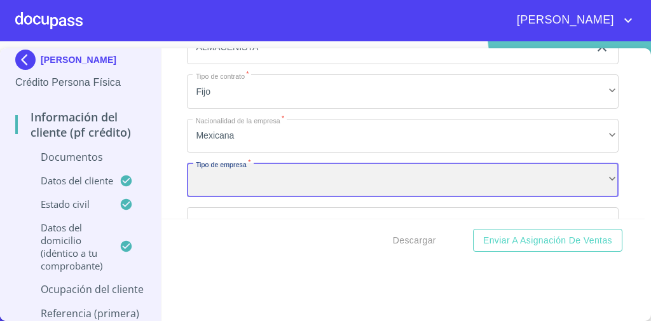
click at [283, 168] on div "​" at bounding box center [403, 180] width 432 height 34
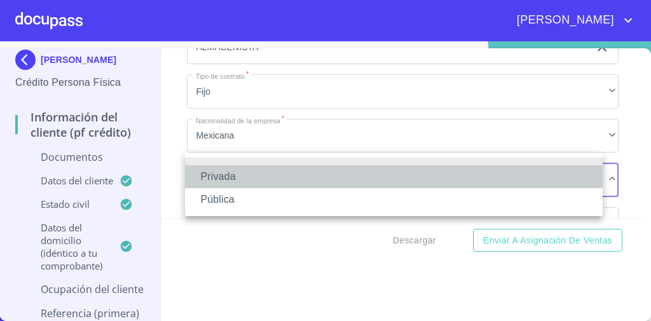
click at [248, 168] on li "Privada" at bounding box center [394, 176] width 418 height 23
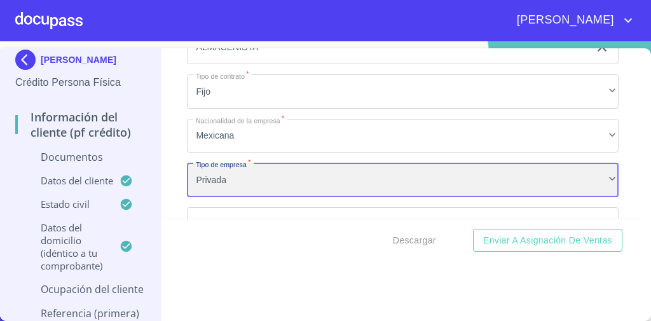
scroll to position [5487, 0]
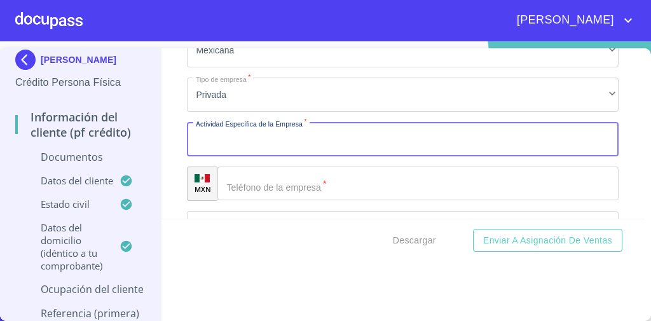
click at [272, 126] on input "Documento de identificación   *" at bounding box center [403, 139] width 432 height 34
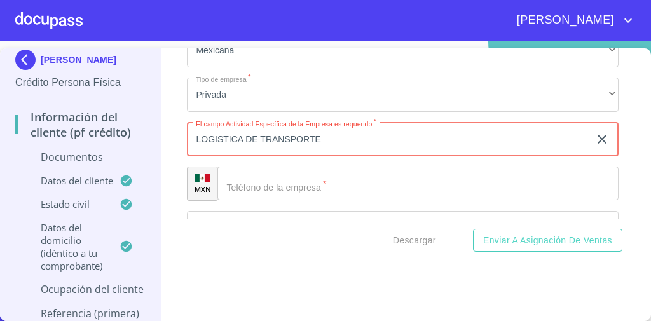
type input "LOGISTICA DE TRANSPORTE"
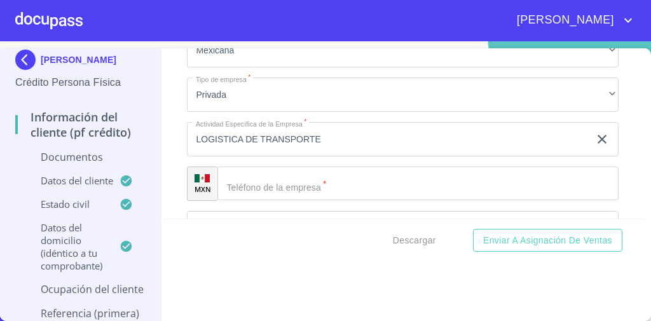
click at [177, 97] on div "Información del cliente (PF crédito) Documentos Documento de identificación   *…" at bounding box center [404, 133] width 484 height 170
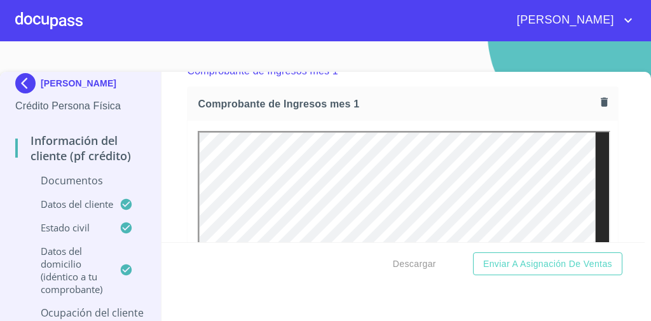
scroll to position [922, 0]
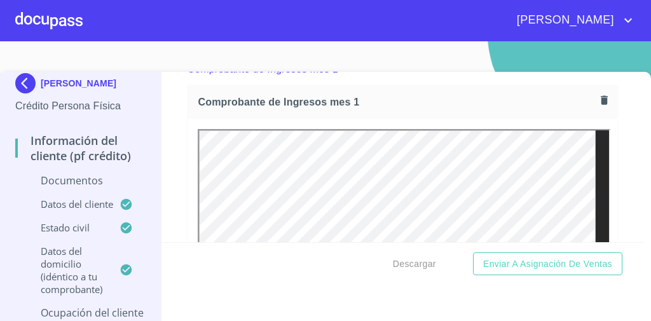
click at [614, 163] on div "Información del cliente (PF crédito) Documentos Documento de identificación   *…" at bounding box center [404, 157] width 484 height 170
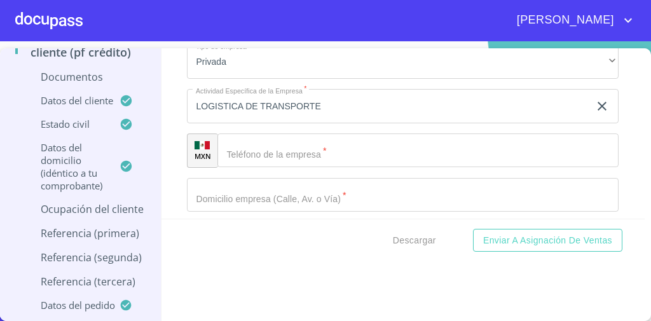
scroll to position [5526, 0]
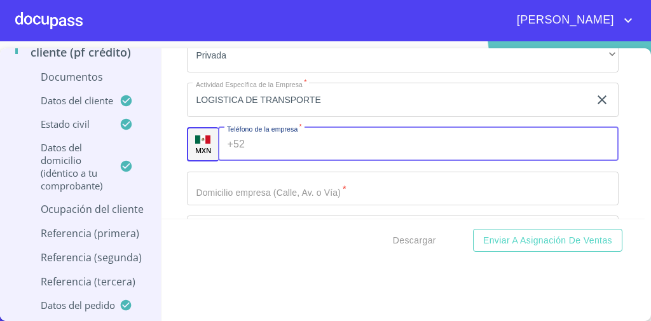
click at [277, 134] on input "Documento de identificación   *" at bounding box center [434, 144] width 369 height 34
paste input "[PHONE_NUMBER]"
click at [174, 100] on div "Información del cliente (PF crédito) Documentos Documento de identificación   *…" at bounding box center [404, 133] width 484 height 170
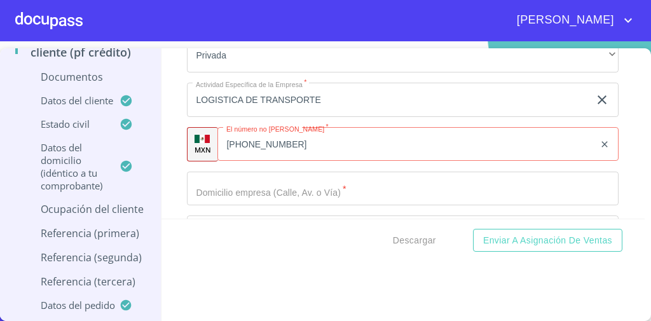
click at [243, 135] on div "[PHONE_NUMBER] ​" at bounding box center [418, 144] width 401 height 34
click at [177, 93] on div "Información del cliente (PF crédito) Documentos Documento de identificación   *…" at bounding box center [404, 133] width 484 height 170
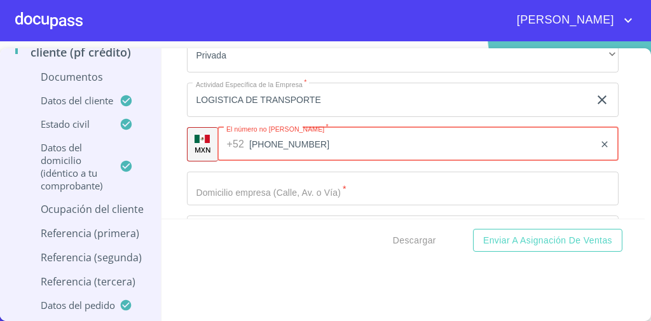
click at [261, 130] on input "[PHONE_NUMBER]" at bounding box center [421, 144] width 345 height 34
type input "[PHONE_NUMBER]"
click at [473, 229] on button "Enviar a Asignación de Ventas" at bounding box center [547, 241] width 149 height 24
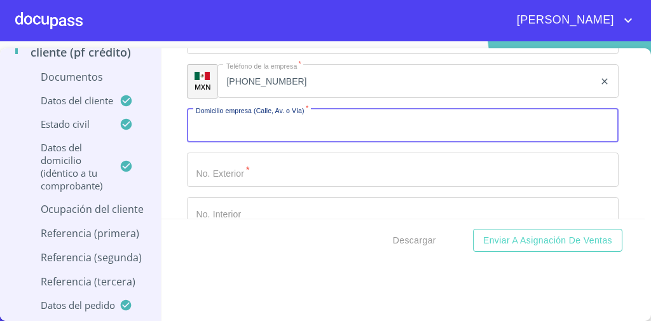
scroll to position [5588, 0]
click at [235, 120] on input "Documento de identificación   *" at bounding box center [403, 127] width 432 height 34
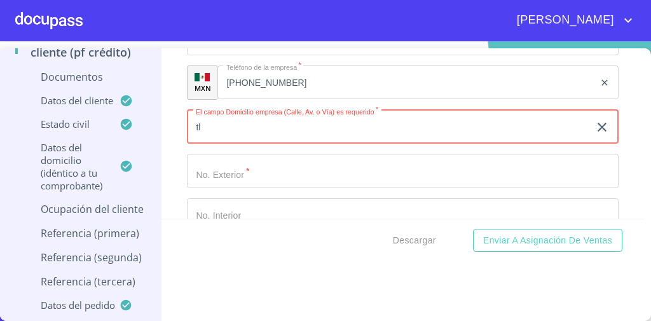
type input "t"
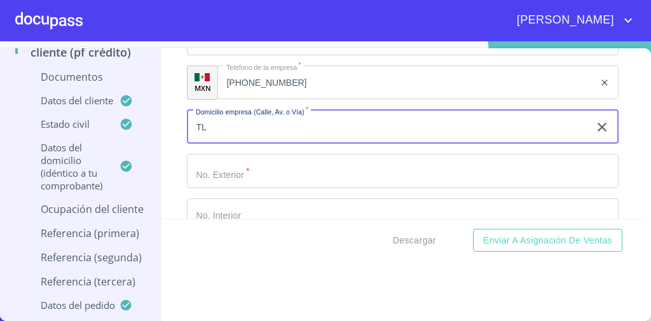
type input "T"
type input "LA LLAVE"
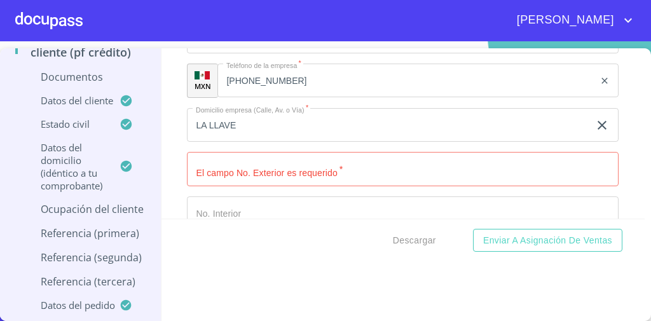
scroll to position [5702, 0]
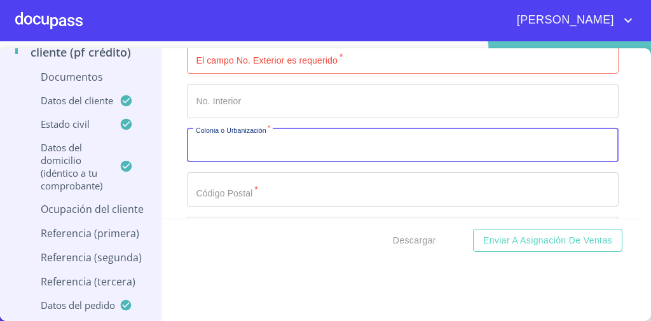
click at [273, 56] on input "Documento de identificación   *" at bounding box center [403, 56] width 432 height 34
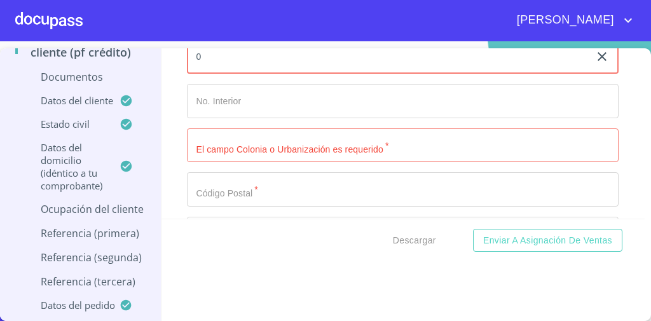
scroll to position [5693, 0]
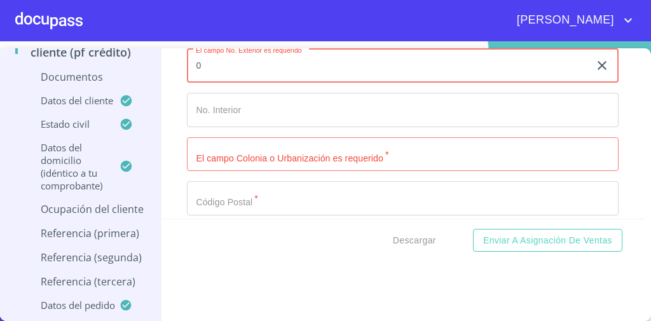
type input "0"
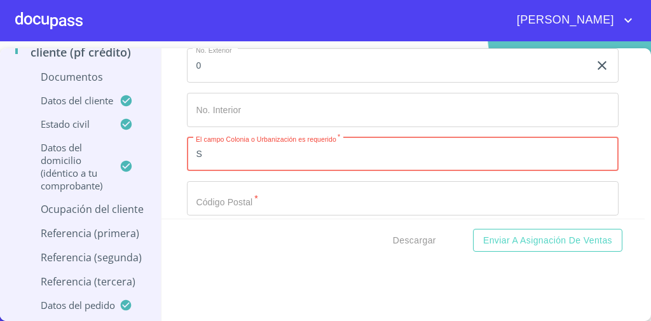
click at [247, 137] on input "S" at bounding box center [403, 154] width 432 height 34
type input "SAN [PERSON_NAME] TLAQUEPAQUE"
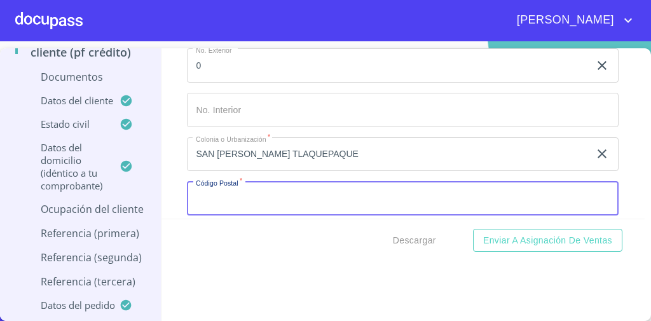
click at [233, 188] on input "Documento de identificación   *" at bounding box center [403, 198] width 432 height 34
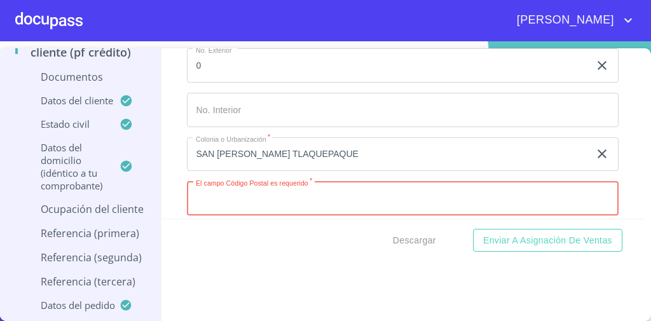
paste input "45618"
type input "45618"
click at [168, 123] on div "Información del cliente (PF crédito) Documentos Documento de identificación   *…" at bounding box center [404, 133] width 484 height 170
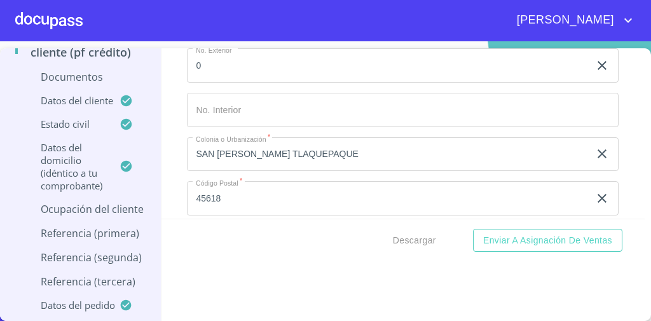
scroll to position [5770, 0]
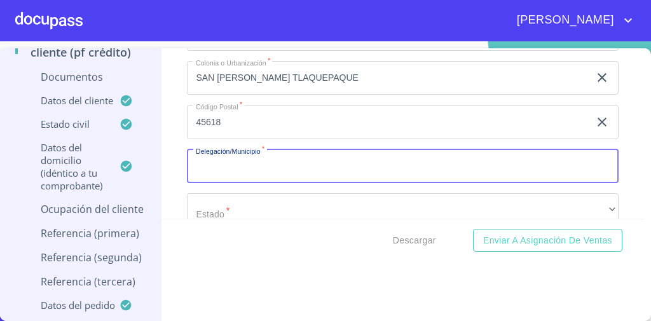
click at [263, 162] on input "Documento de identificación   *" at bounding box center [403, 166] width 432 height 34
type input "SAN [PERSON_NAME] TLAQUEPAQUE"
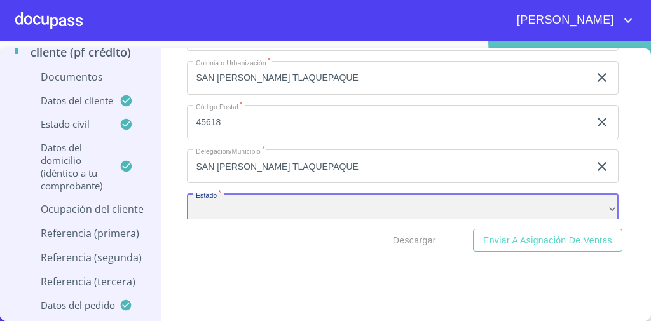
click at [261, 202] on div "​" at bounding box center [403, 210] width 432 height 34
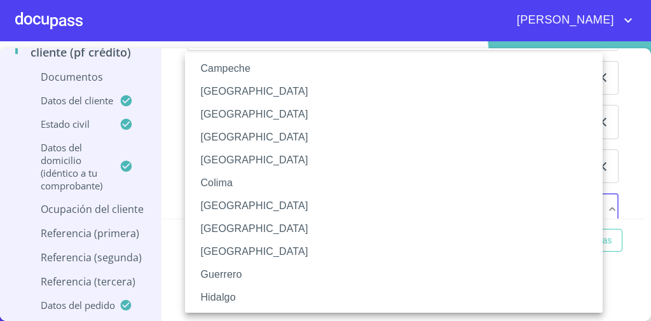
scroll to position [118, 0]
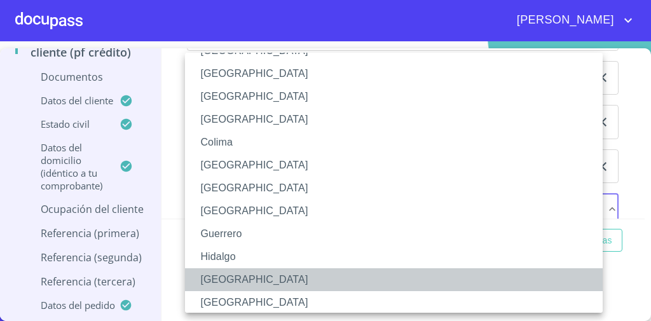
click at [234, 283] on li "[GEOGRAPHIC_DATA]" at bounding box center [397, 279] width 425 height 23
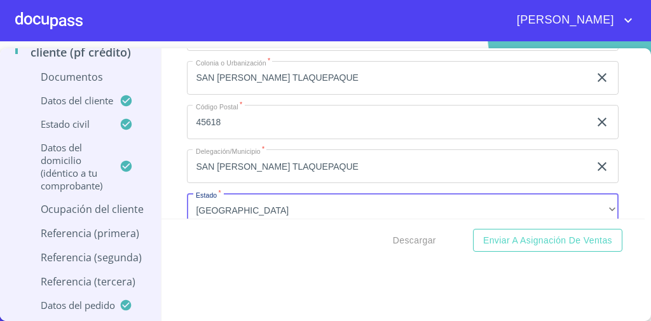
click at [179, 183] on div "Información del cliente (PF crédito) Documentos Documento de identificación   *…" at bounding box center [404, 133] width 484 height 170
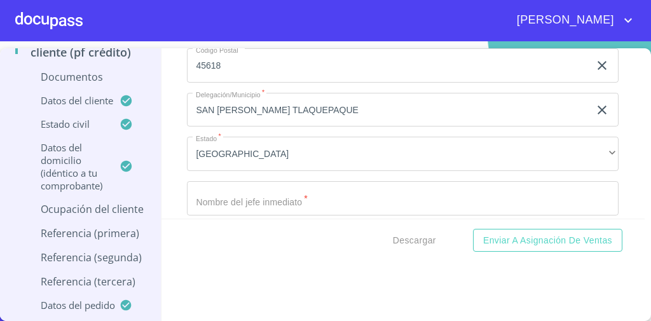
scroll to position [5826, 0]
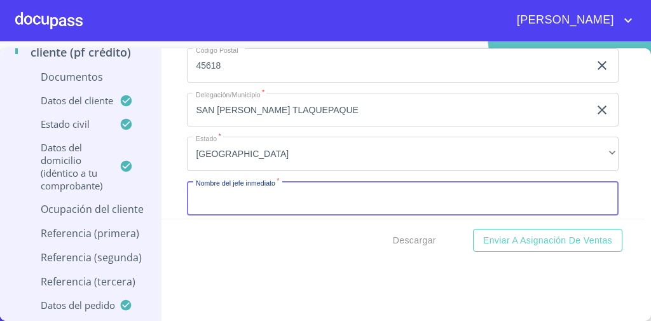
click at [282, 191] on input "Documento de identificación   *" at bounding box center [403, 198] width 432 height 34
type input "RH"
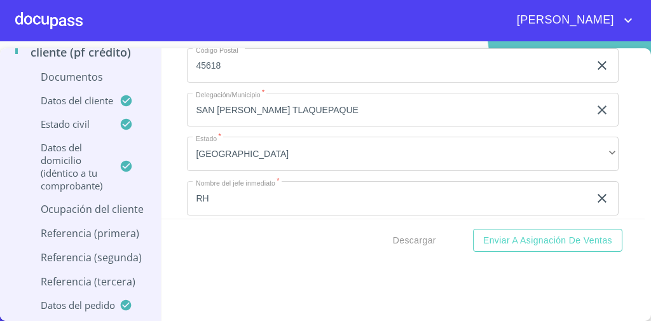
scroll to position [5856, 0]
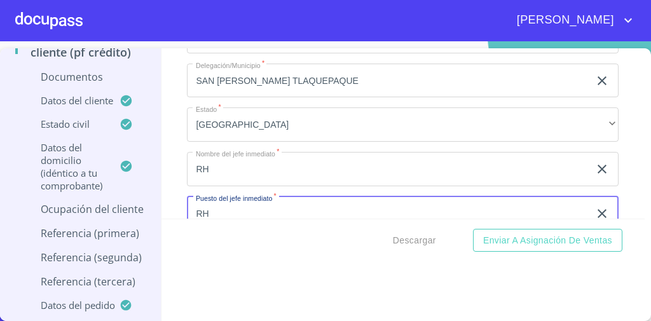
type input "RH"
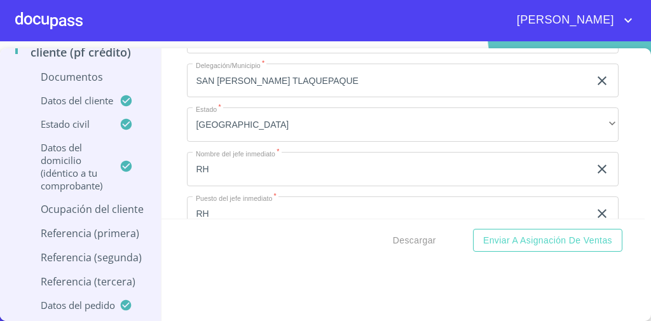
scroll to position [5968, 0]
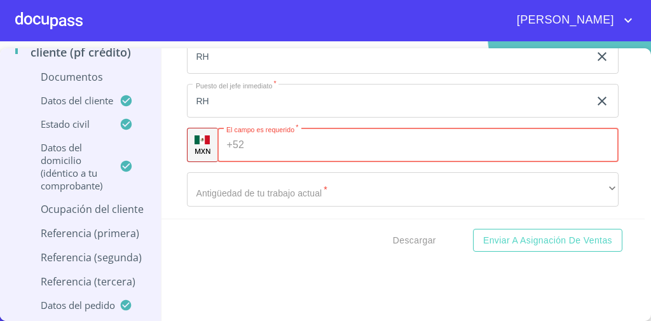
paste input "[PHONE_NUMBER]"
click at [287, 135] on input "[PHONE_NUMBER]" at bounding box center [421, 145] width 345 height 34
click at [269, 133] on input "[PHONE_NUMBER]" at bounding box center [421, 145] width 345 height 34
click at [473, 229] on button "Enviar a Asignación de Ventas" at bounding box center [547, 241] width 149 height 24
click at [264, 133] on input "[PHONE_NUMBER]" at bounding box center [421, 145] width 345 height 34
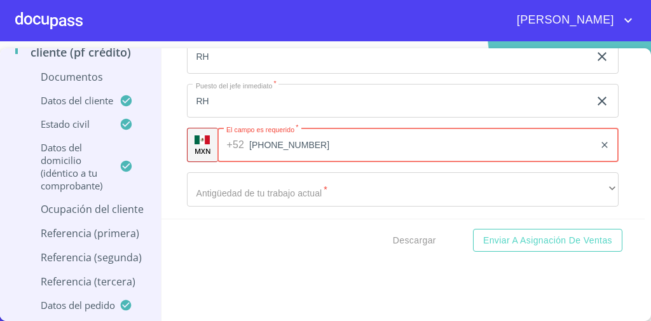
type input "[PHONE_NUMBER]"
click at [170, 102] on div "Información del cliente (PF crédito) Documentos Documento de identificación   *…" at bounding box center [404, 133] width 484 height 170
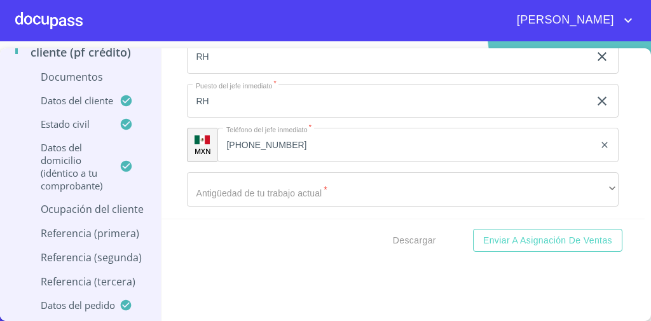
scroll to position [6030, 0]
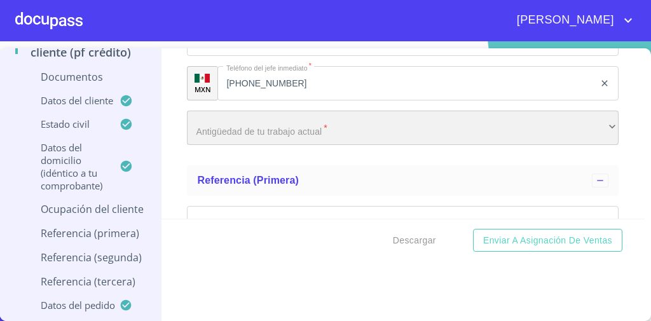
click at [301, 123] on div "​" at bounding box center [403, 128] width 432 height 34
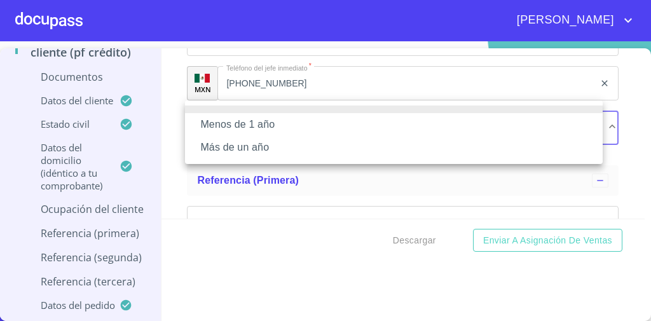
click at [275, 147] on li "Más de un año" at bounding box center [394, 147] width 418 height 23
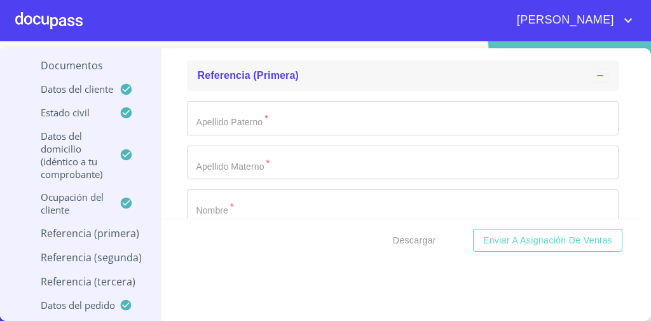
scroll to position [6153, 0]
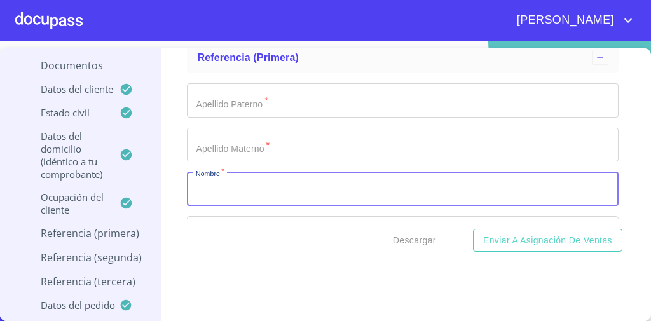
click at [240, 173] on input "Documento de identificación   *" at bounding box center [403, 189] width 432 height 34
type input "[PERSON_NAME]"
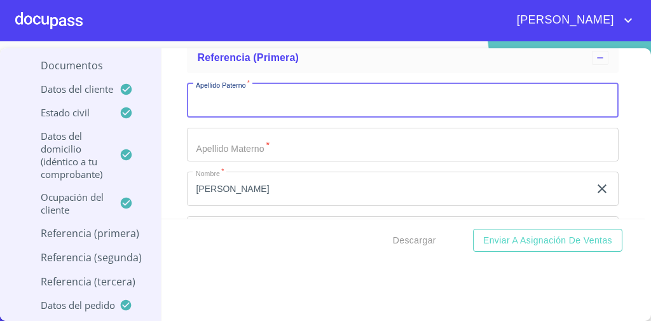
click at [249, 83] on input "Documento de identificación   *" at bounding box center [403, 100] width 432 height 34
type input "[PERSON_NAME]"
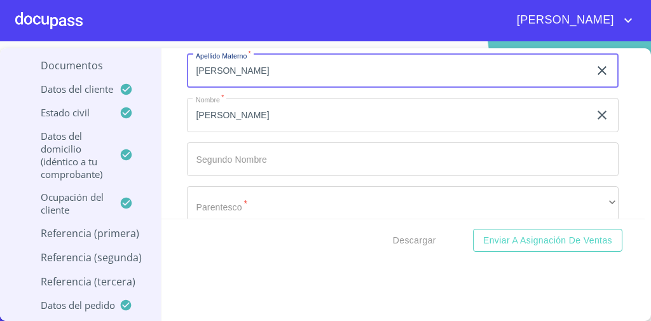
type input "[PERSON_NAME]"
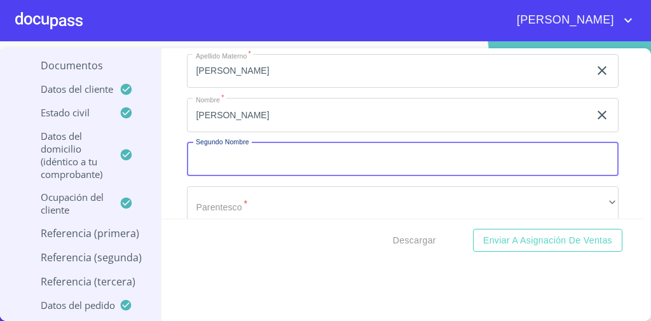
click at [228, 142] on input "Documento de identificación   *" at bounding box center [403, 159] width 432 height 34
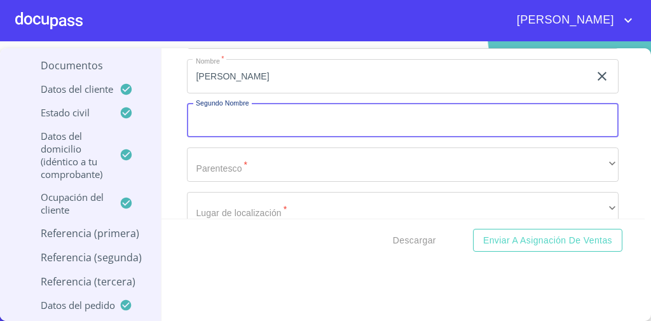
scroll to position [6266, 0]
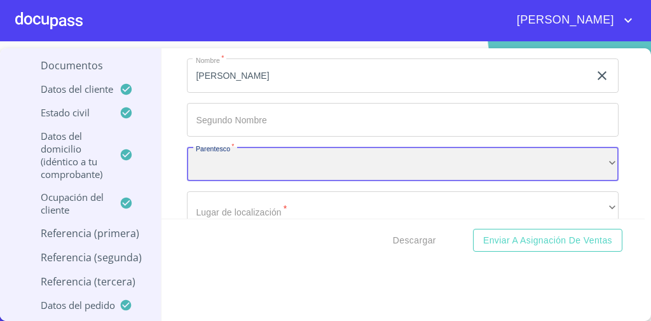
click at [229, 148] on div "​" at bounding box center [403, 164] width 432 height 34
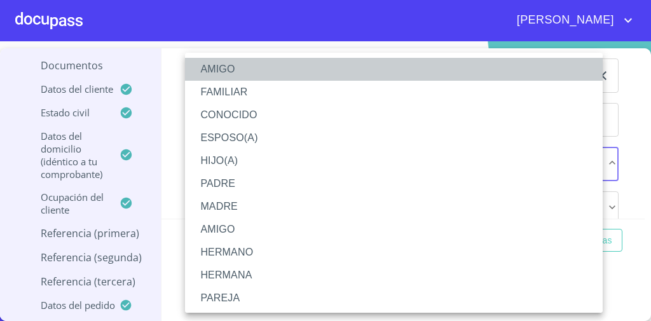
click at [230, 68] on li "AMIGO" at bounding box center [397, 69] width 425 height 23
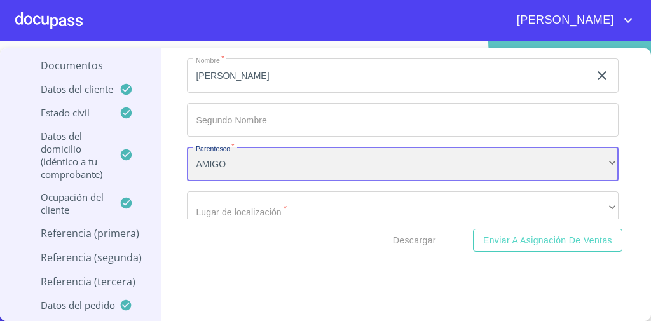
scroll to position [6332, 0]
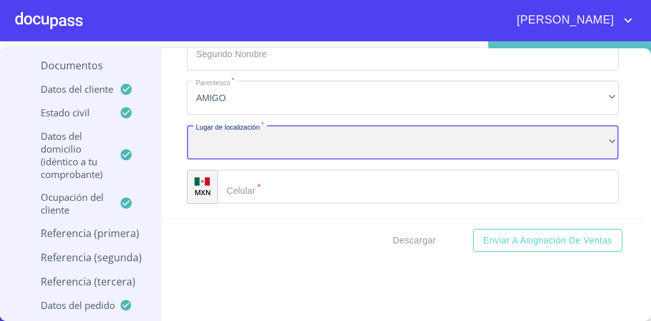
click at [245, 141] on div "​" at bounding box center [403, 142] width 432 height 34
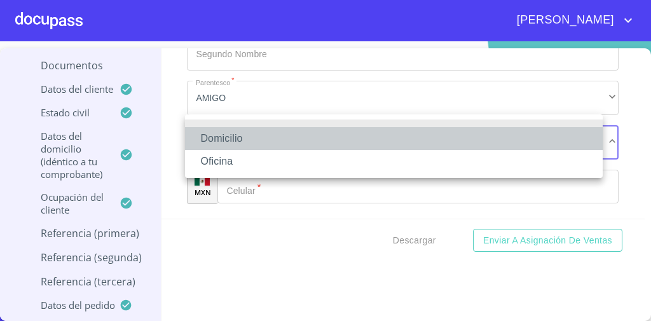
click at [248, 133] on li "Domicilio" at bounding box center [394, 138] width 418 height 23
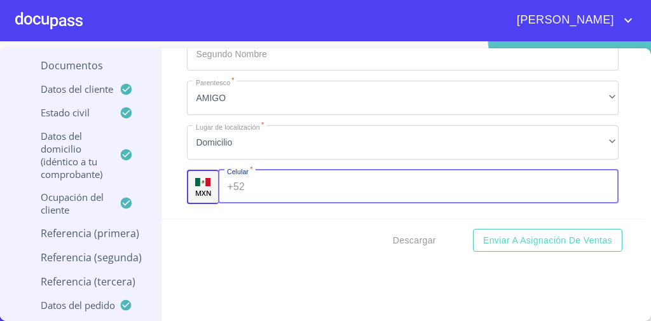
click at [252, 172] on input "Documento de identificación   *" at bounding box center [434, 187] width 369 height 34
type input "[PHONE_NUMBER]"
click at [170, 123] on div "Información del cliente (PF crédito) Documentos Documento de identificación   *…" at bounding box center [404, 133] width 484 height 170
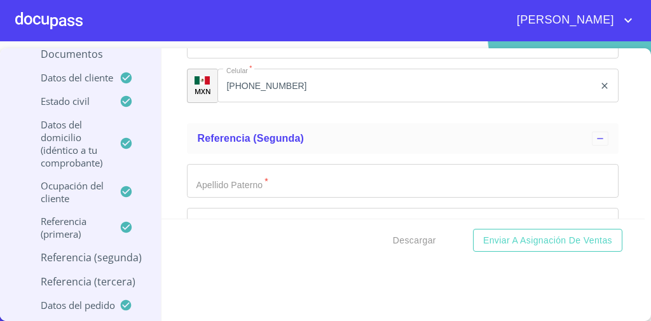
scroll to position [6434, 0]
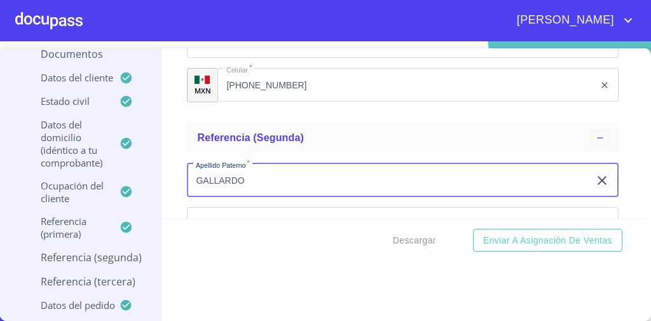
type input "GALLARDO"
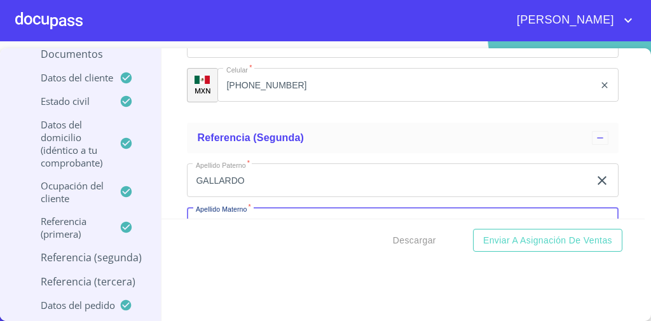
scroll to position [6445, 0]
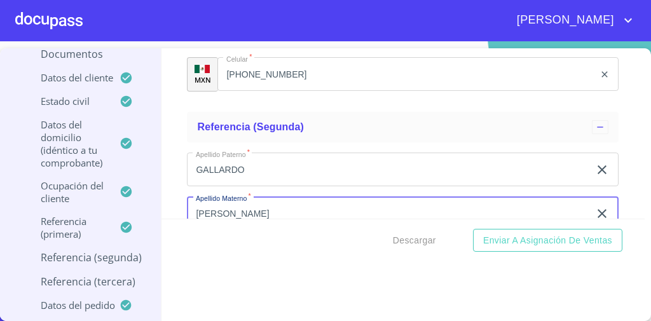
type input "[PERSON_NAME]"
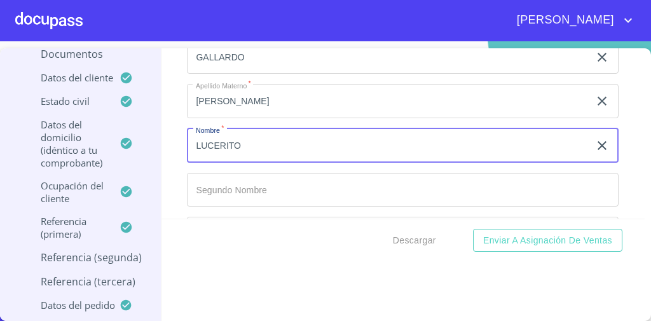
type input "LUCERITO"
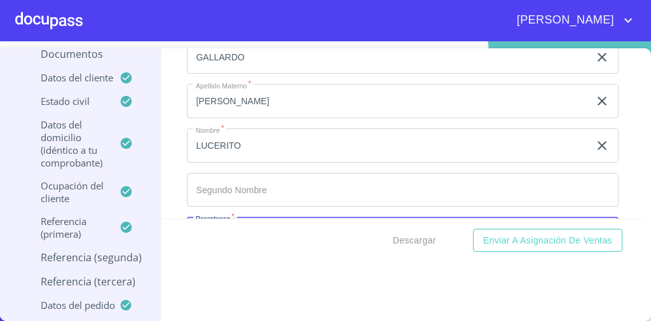
scroll to position [6578, 0]
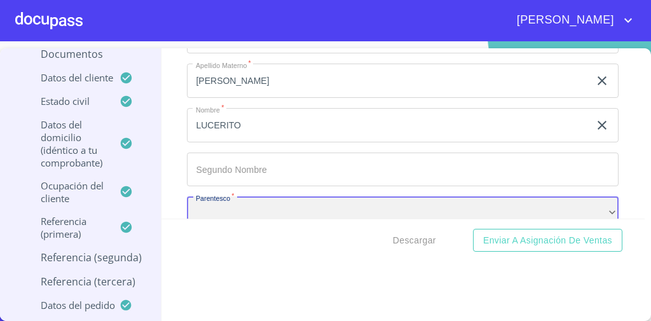
click at [273, 207] on div "​" at bounding box center [403, 214] width 432 height 34
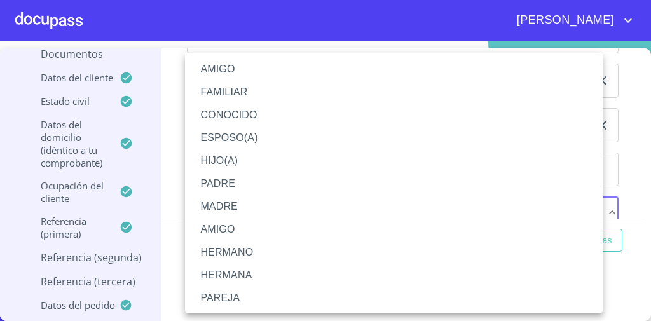
click at [228, 67] on li "AMIGO" at bounding box center [397, 69] width 425 height 23
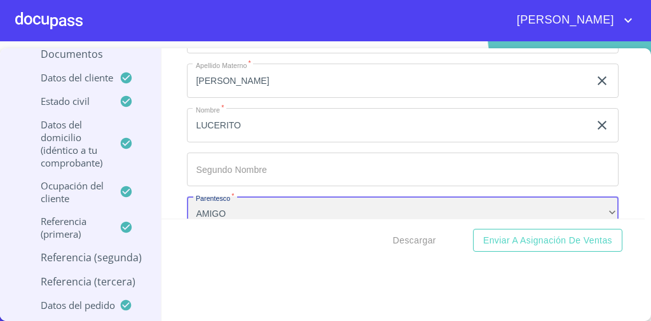
scroll to position [6694, 0]
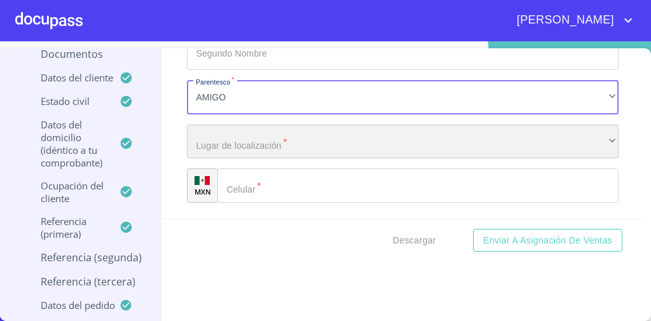
click at [252, 139] on div "​" at bounding box center [403, 142] width 432 height 34
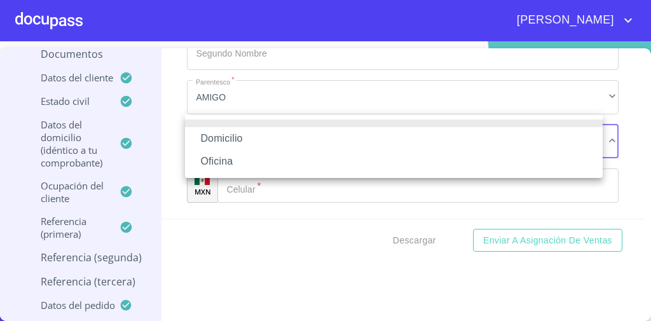
click at [255, 135] on li "Domicilio" at bounding box center [394, 138] width 418 height 23
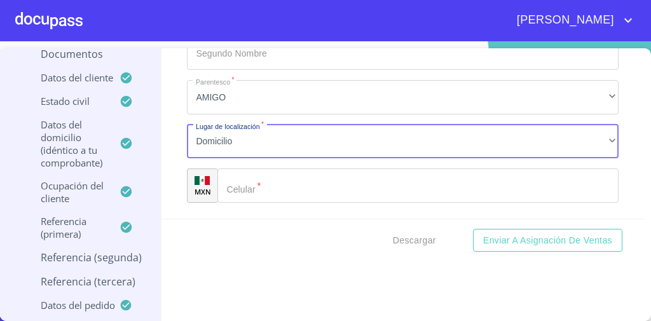
click at [250, 170] on input "Documento de identificación   *" at bounding box center [418, 186] width 401 height 34
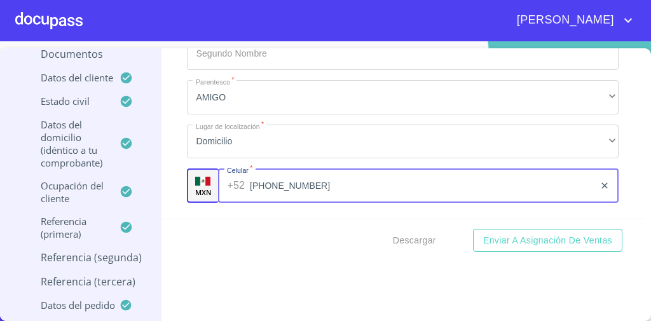
type input "[PHONE_NUMBER]"
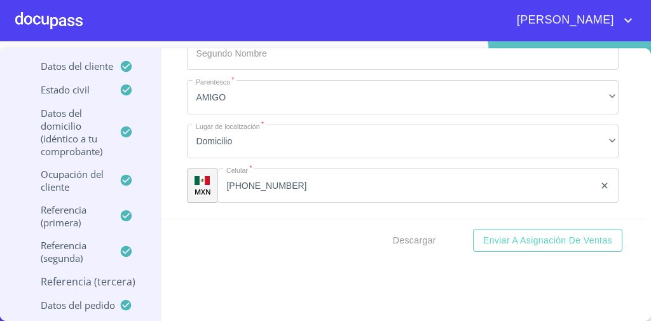
click at [169, 99] on div "Información del cliente (PF crédito) Documentos Documento de identificación   *…" at bounding box center [404, 133] width 484 height 170
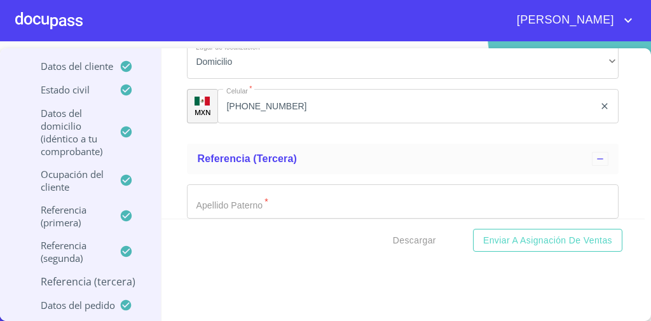
scroll to position [6773, 0]
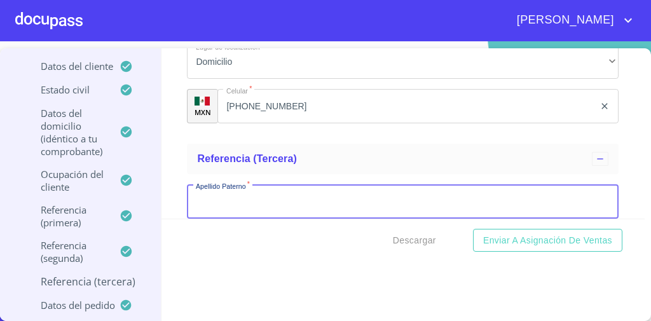
click at [310, 197] on input "Documento de identificación   *" at bounding box center [403, 201] width 432 height 34
type input "EZPARZA"
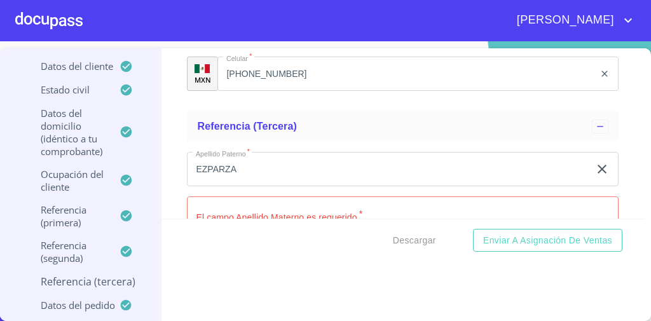
scroll to position [6918, 0]
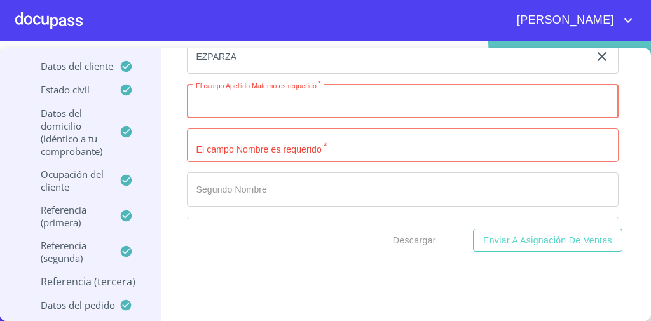
click at [291, 102] on input "Documento de identificación   *" at bounding box center [403, 101] width 432 height 34
type input "[PERSON_NAME]"
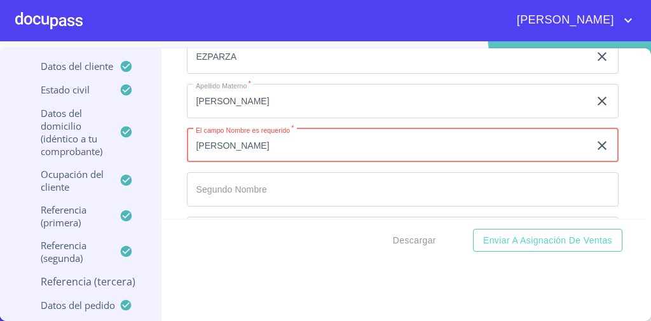
type input "[PERSON_NAME]"
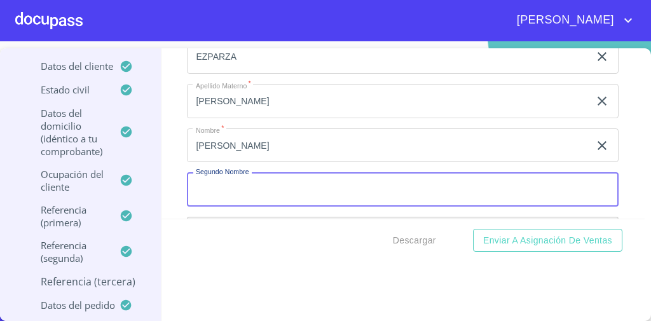
scroll to position [6939, 0]
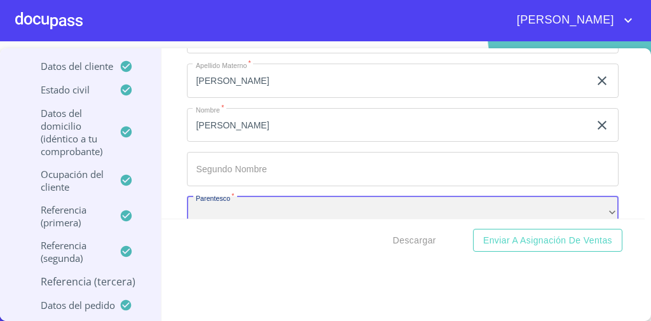
click at [238, 197] on div "​" at bounding box center [403, 214] width 432 height 34
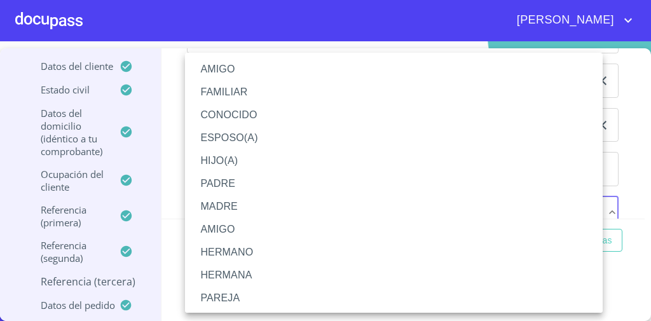
click at [247, 73] on li "AMIGO" at bounding box center [397, 69] width 425 height 23
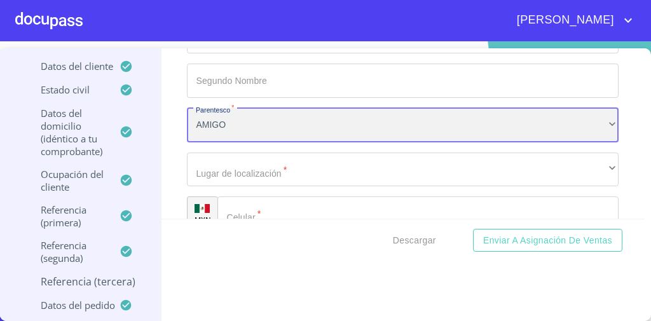
scroll to position [7027, 0]
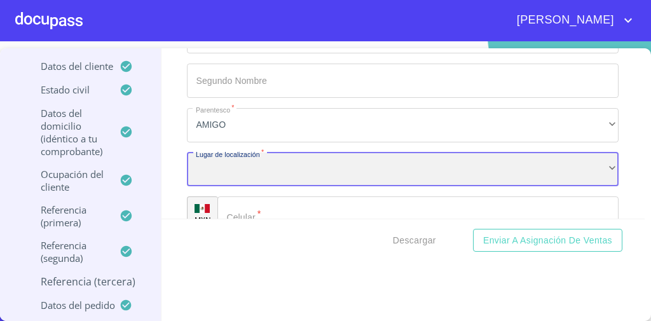
click at [231, 158] on div "​" at bounding box center [403, 170] width 432 height 34
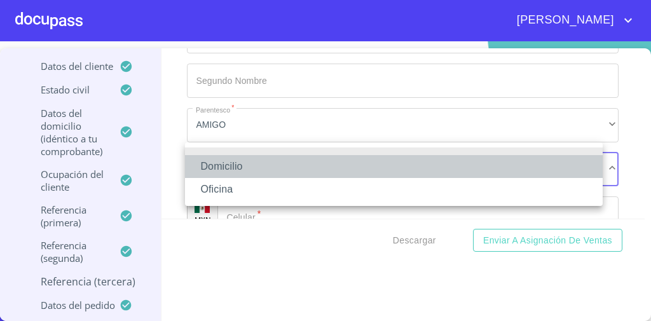
click at [231, 158] on li "Domicilio" at bounding box center [394, 166] width 418 height 23
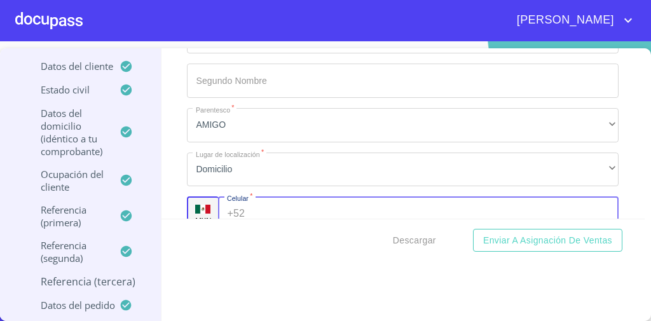
click at [268, 204] on input "Documento de identificación   *" at bounding box center [434, 214] width 369 height 34
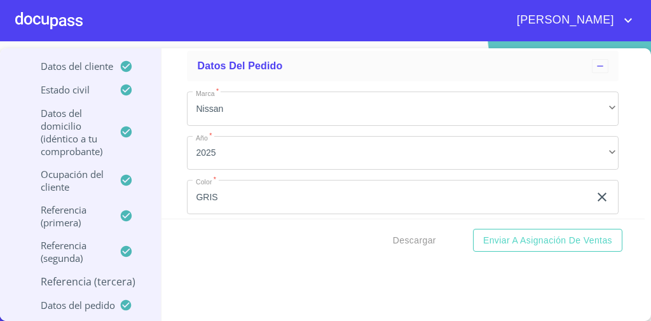
scroll to position [7315, 0]
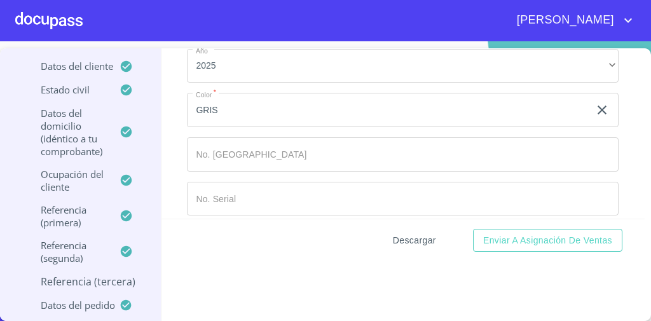
type input "[PHONE_NUMBER]"
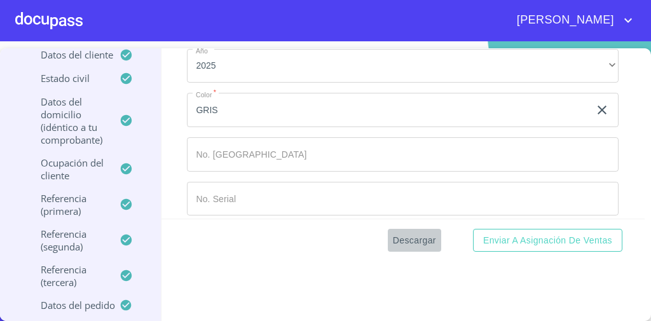
click at [415, 241] on span "Descargar" at bounding box center [414, 241] width 43 height 16
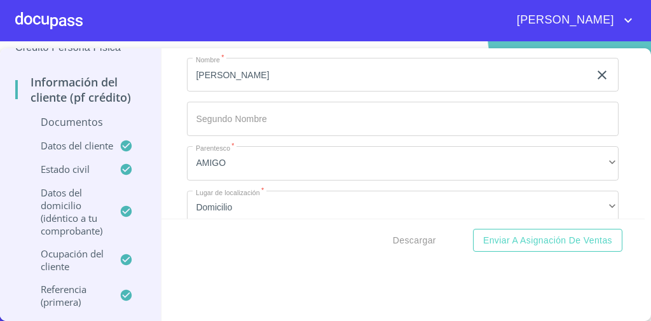
scroll to position [46, 0]
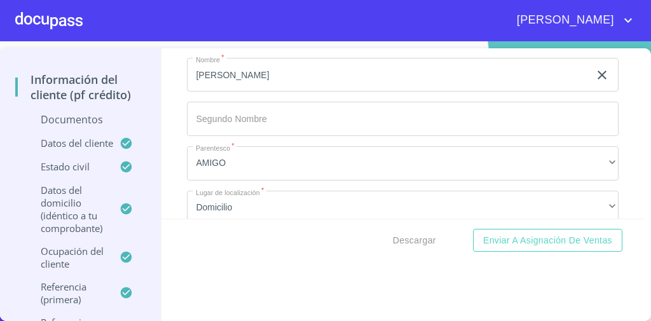
click at [81, 125] on p "Documentos" at bounding box center [80, 120] width 130 height 14
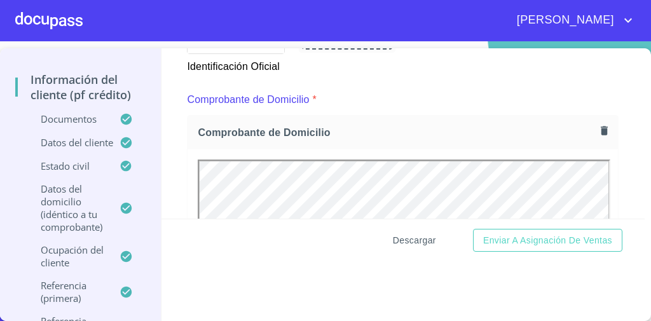
scroll to position [0, 0]
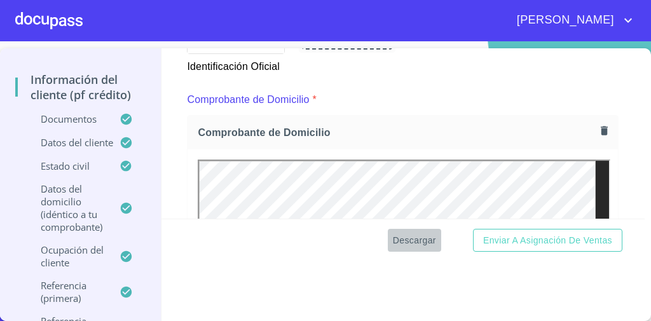
click at [412, 238] on span "Descargar" at bounding box center [414, 241] width 43 height 16
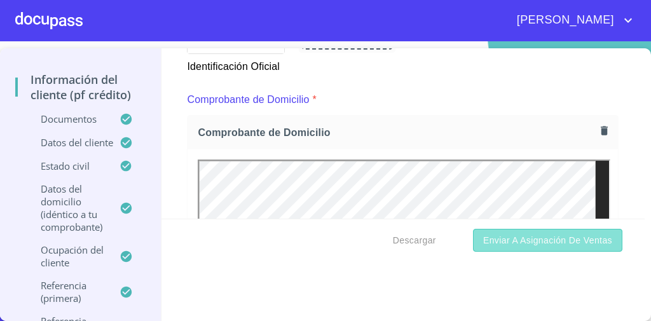
click at [502, 235] on span "Enviar a Asignación de Ventas" at bounding box center [547, 241] width 129 height 16
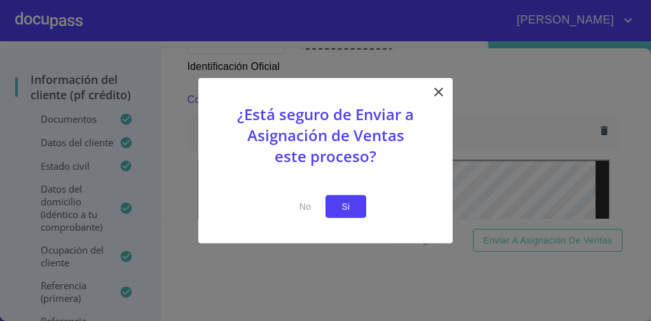
click at [356, 202] on button "Si" at bounding box center [346, 207] width 41 height 24
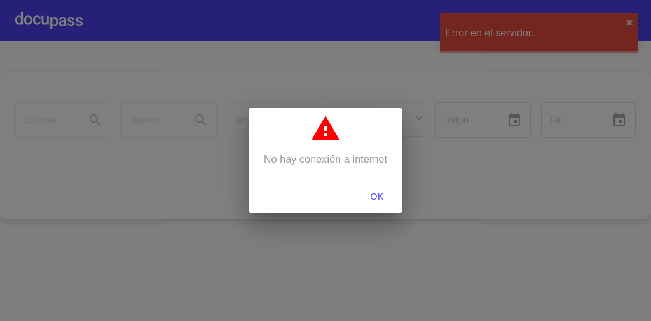
click at [372, 198] on span "OK" at bounding box center [377, 197] width 31 height 16
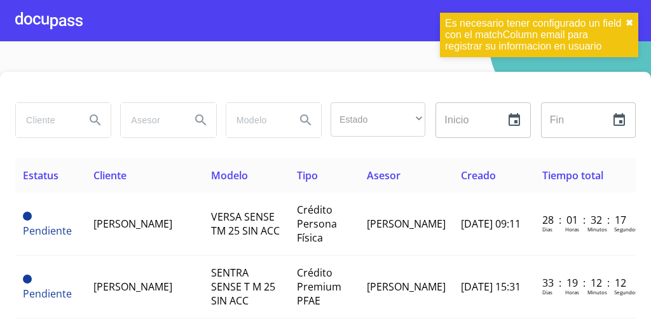
click at [632, 23] on button "✖︎" at bounding box center [630, 23] width 8 height 10
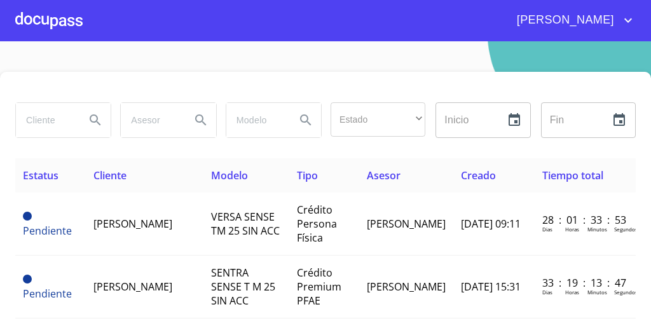
click at [68, 115] on input "search" at bounding box center [45, 120] width 59 height 34
type input "[PERSON_NAME]"
click at [90, 118] on icon "Search" at bounding box center [95, 119] width 11 height 11
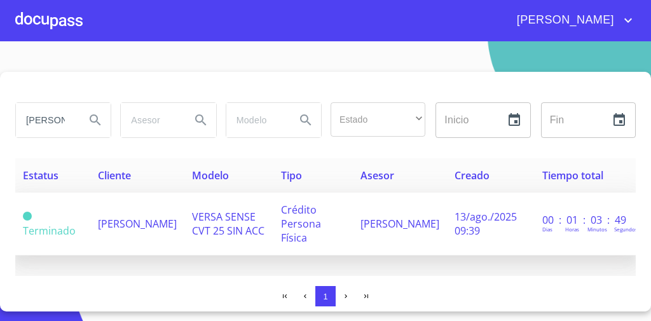
click at [198, 234] on span "VERSA SENSE CVT 25 SIN ACC" at bounding box center [228, 224] width 73 height 28
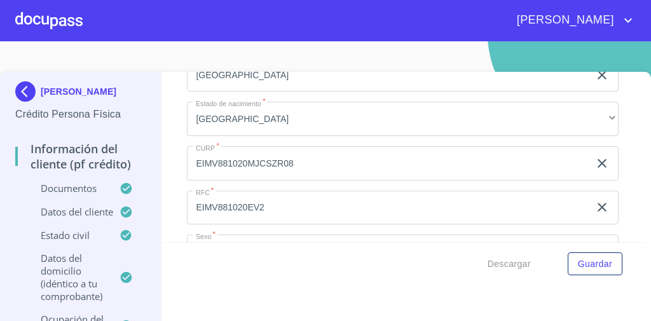
scroll to position [4210, 0]
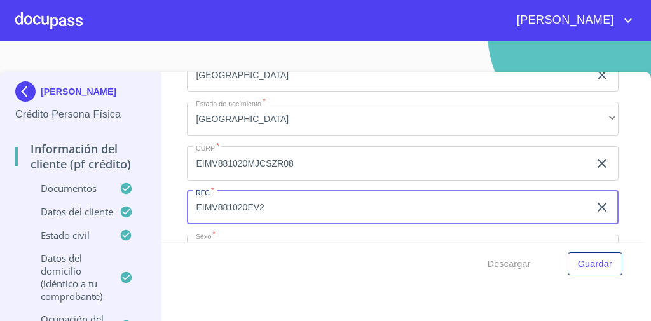
click at [257, 198] on input "EIMV881020EV2" at bounding box center [388, 208] width 403 height 34
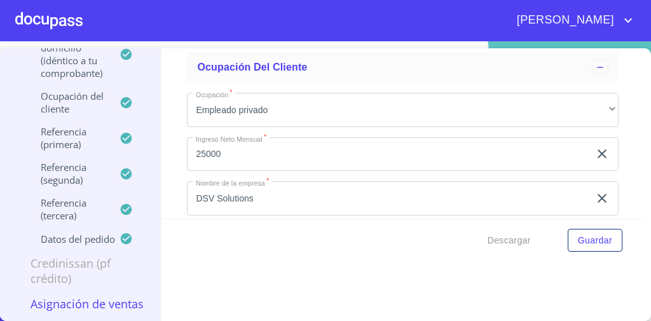
scroll to position [5501, 0]
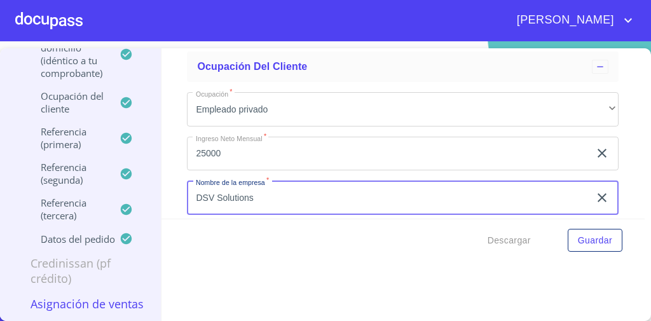
click at [242, 186] on input "DSV Solutions" at bounding box center [388, 198] width 403 height 34
